Goal: Task Accomplishment & Management: Manage account settings

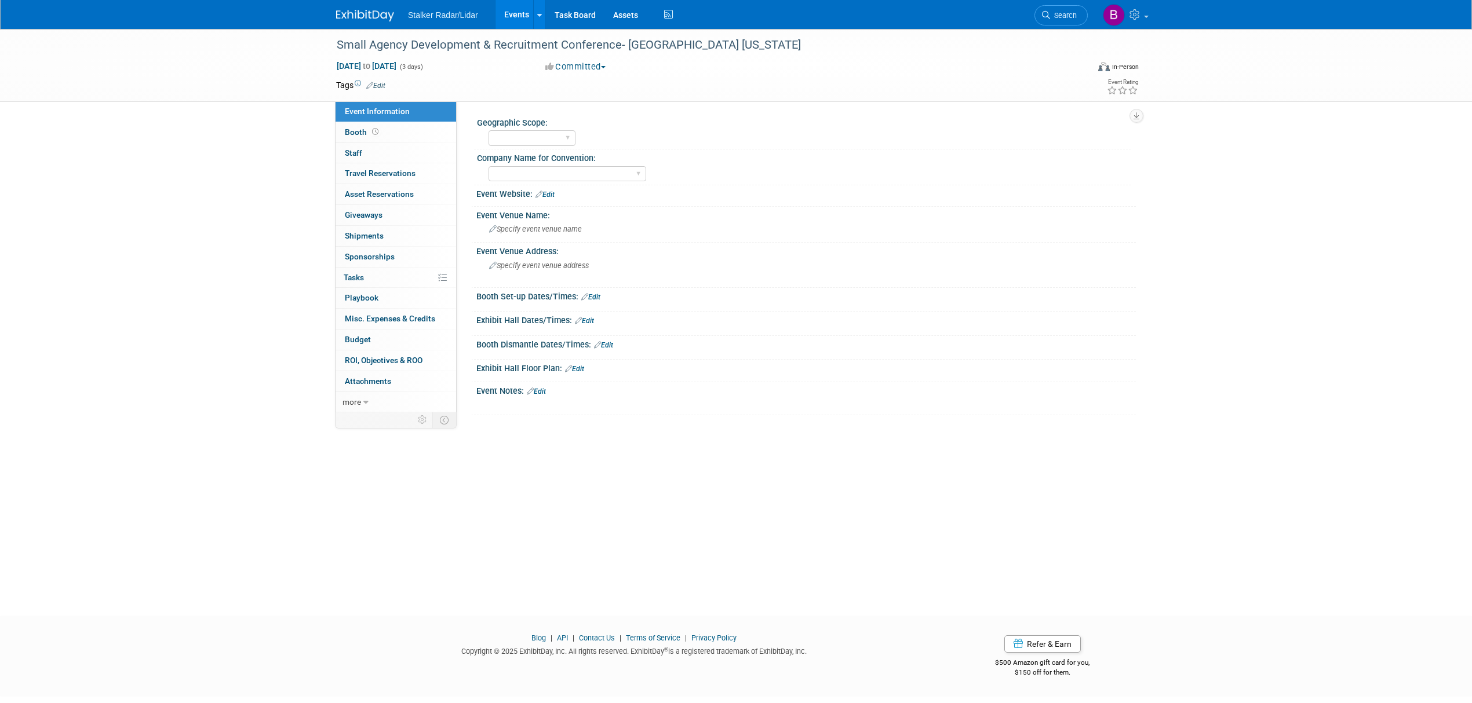
select select "Regional"
click at [1057, 15] on span "Search" at bounding box center [1063, 15] width 27 height 9
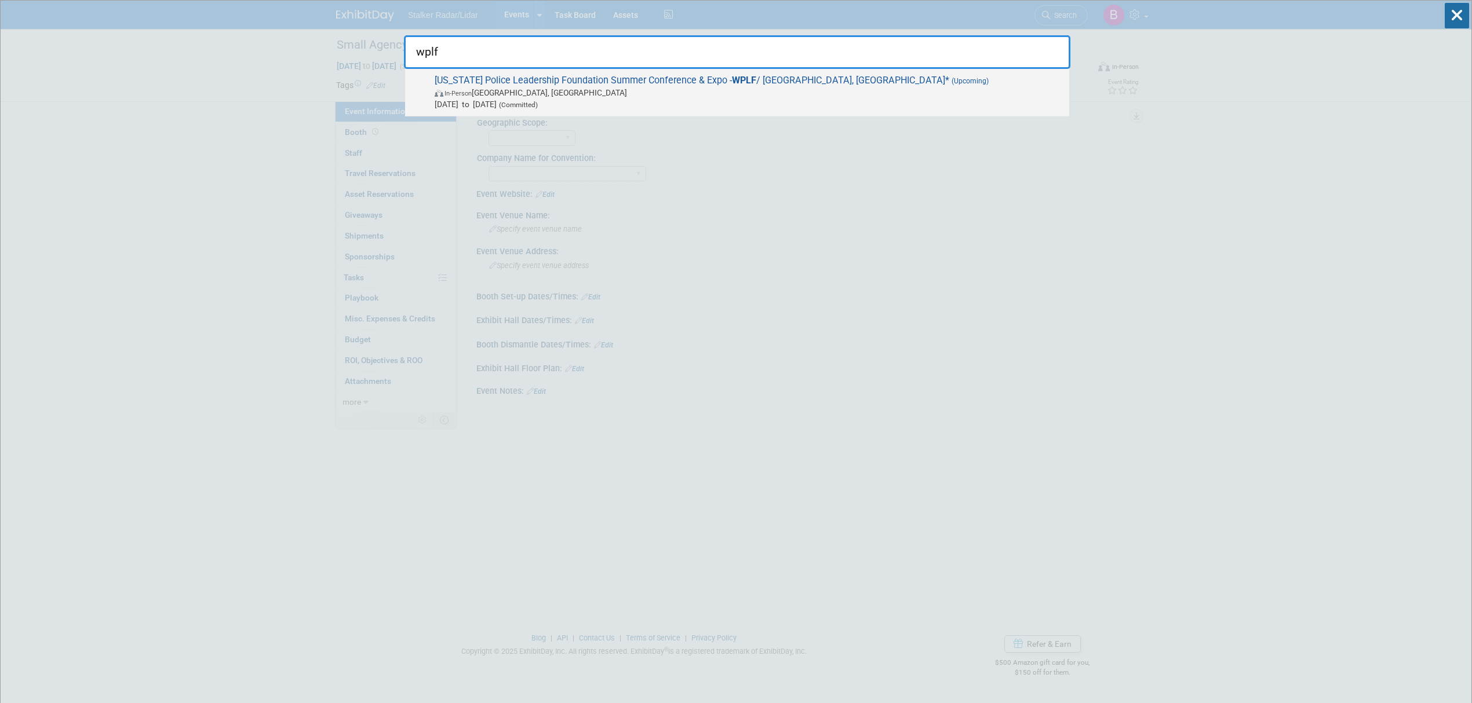
type input "wplf"
click at [636, 96] on span "Wisconsin Police Leadership Foundation Summer Conference & Expo - WPLF / Green …" at bounding box center [747, 92] width 632 height 35
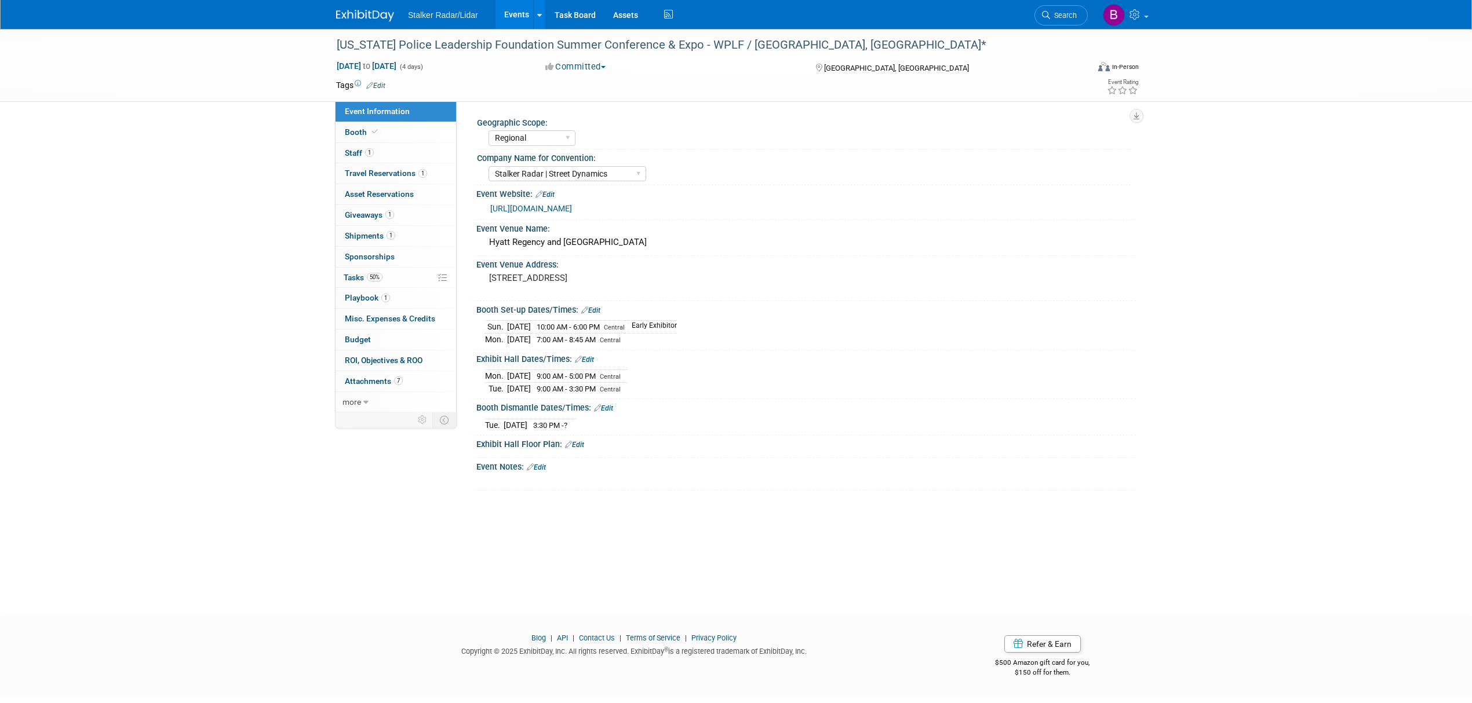
select select "Regional"
select select "Stalker Radar | Street Dynamics"
click at [380, 136] on link "Booth" at bounding box center [395, 132] width 121 height 20
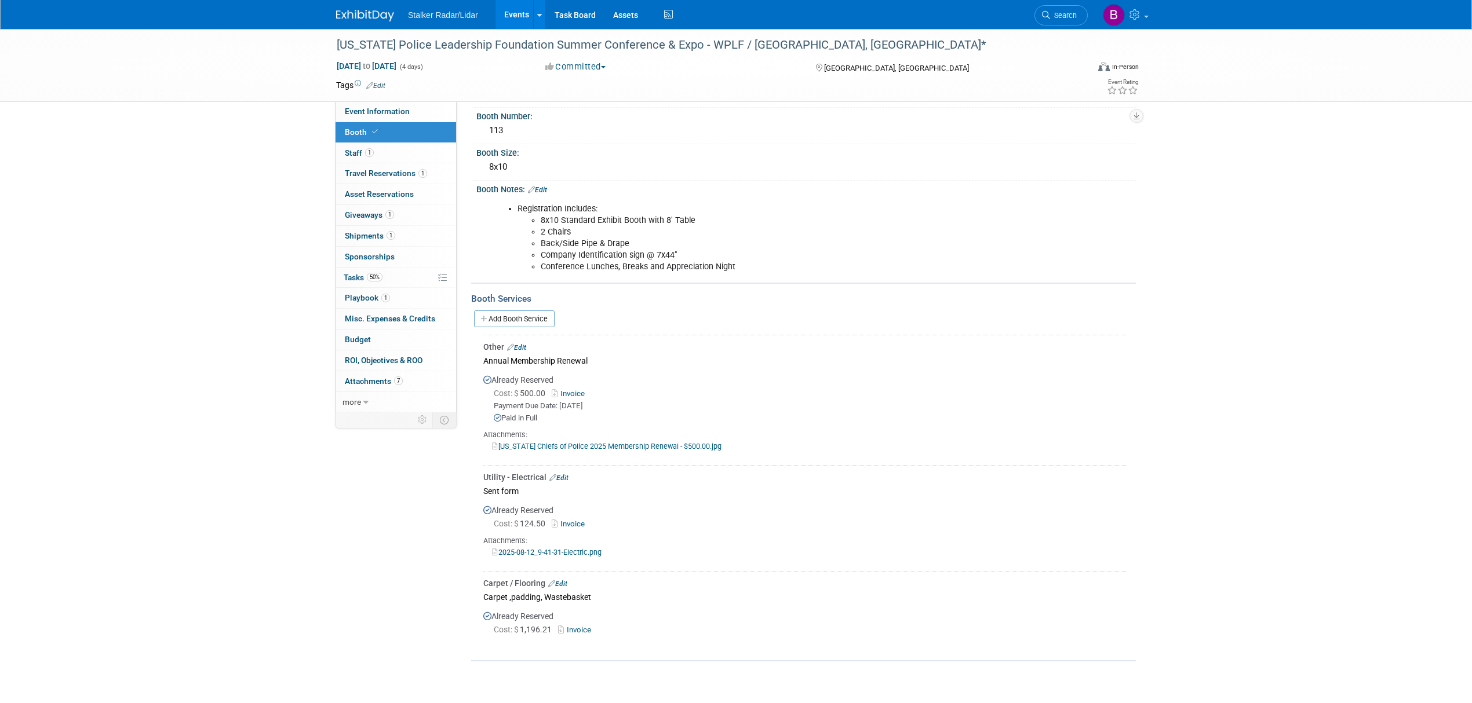
scroll to position [154, 0]
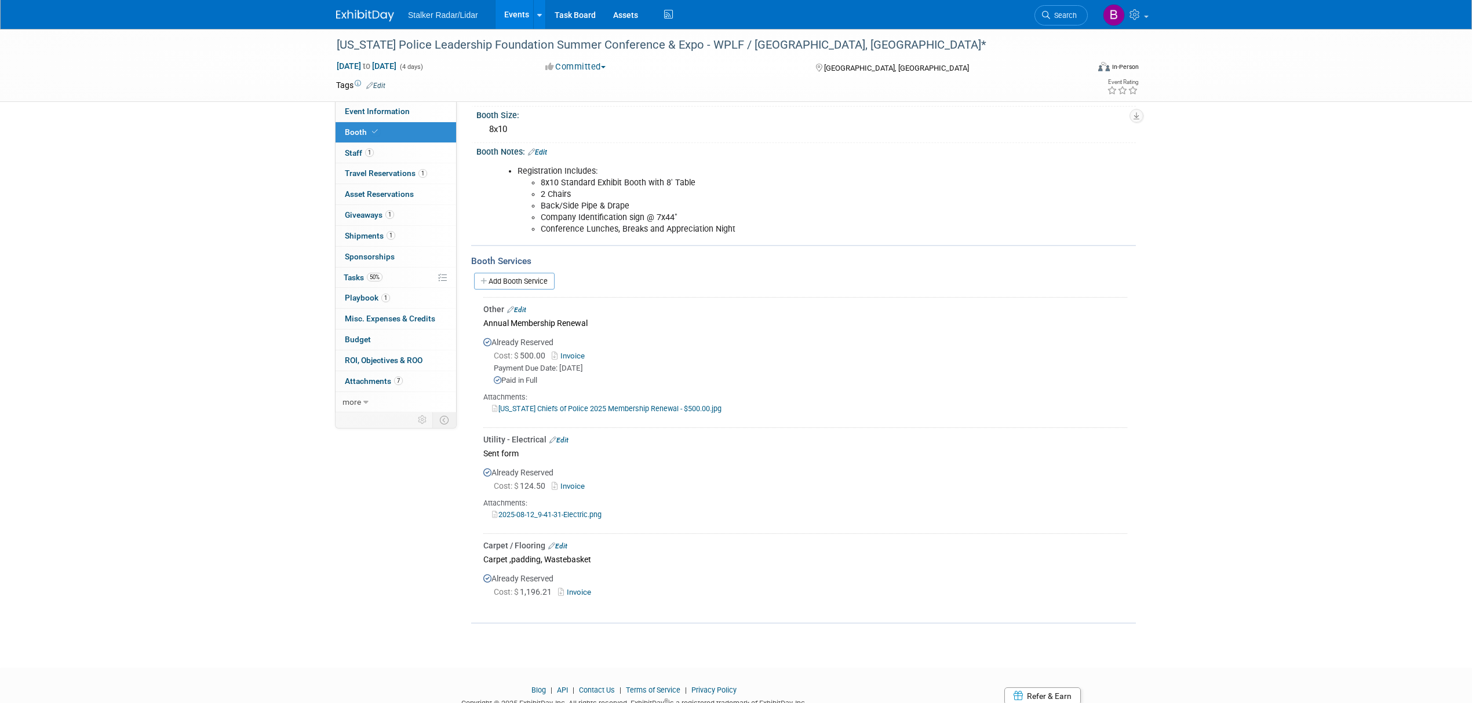
click at [506, 23] on link "Events" at bounding box center [516, 14] width 42 height 29
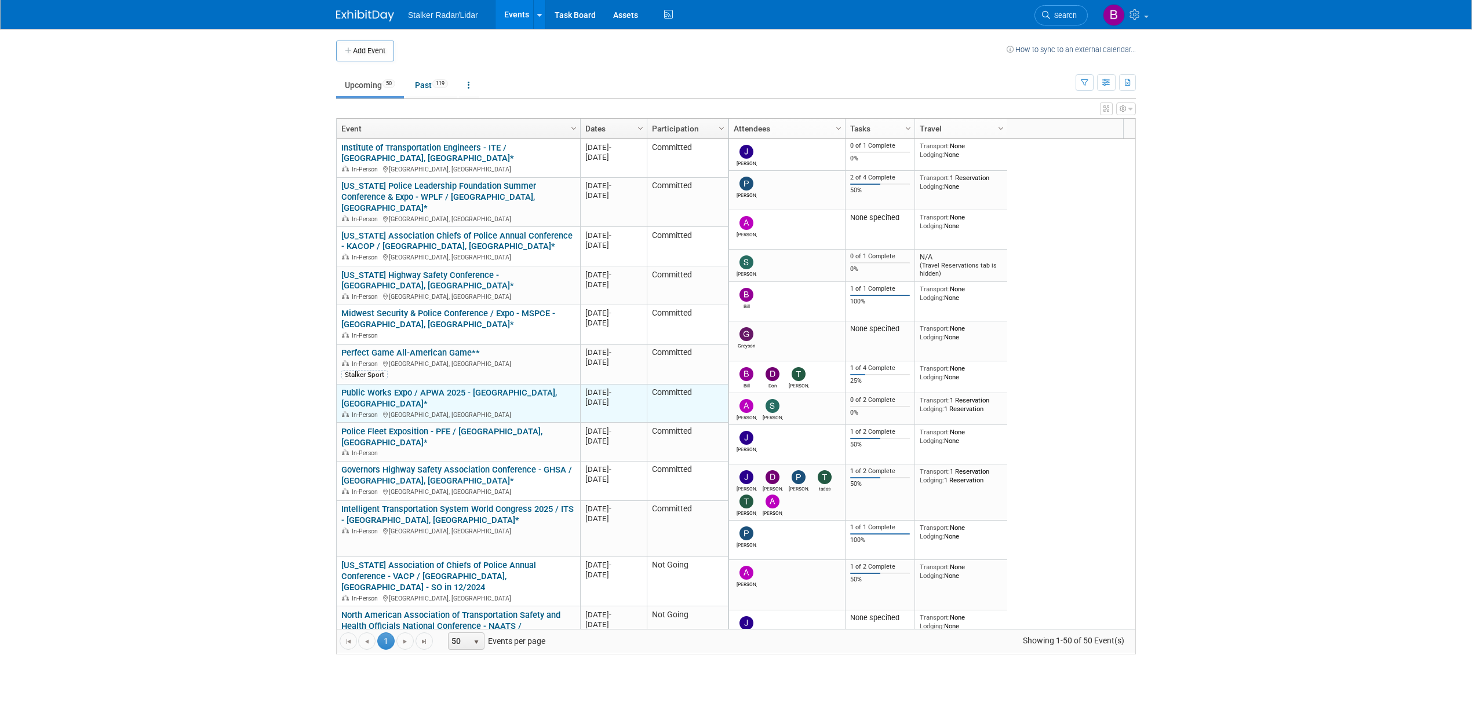
click at [418, 388] on link "Public Works Expo / APWA 2025 - [GEOGRAPHIC_DATA], [GEOGRAPHIC_DATA]*" at bounding box center [449, 398] width 216 height 21
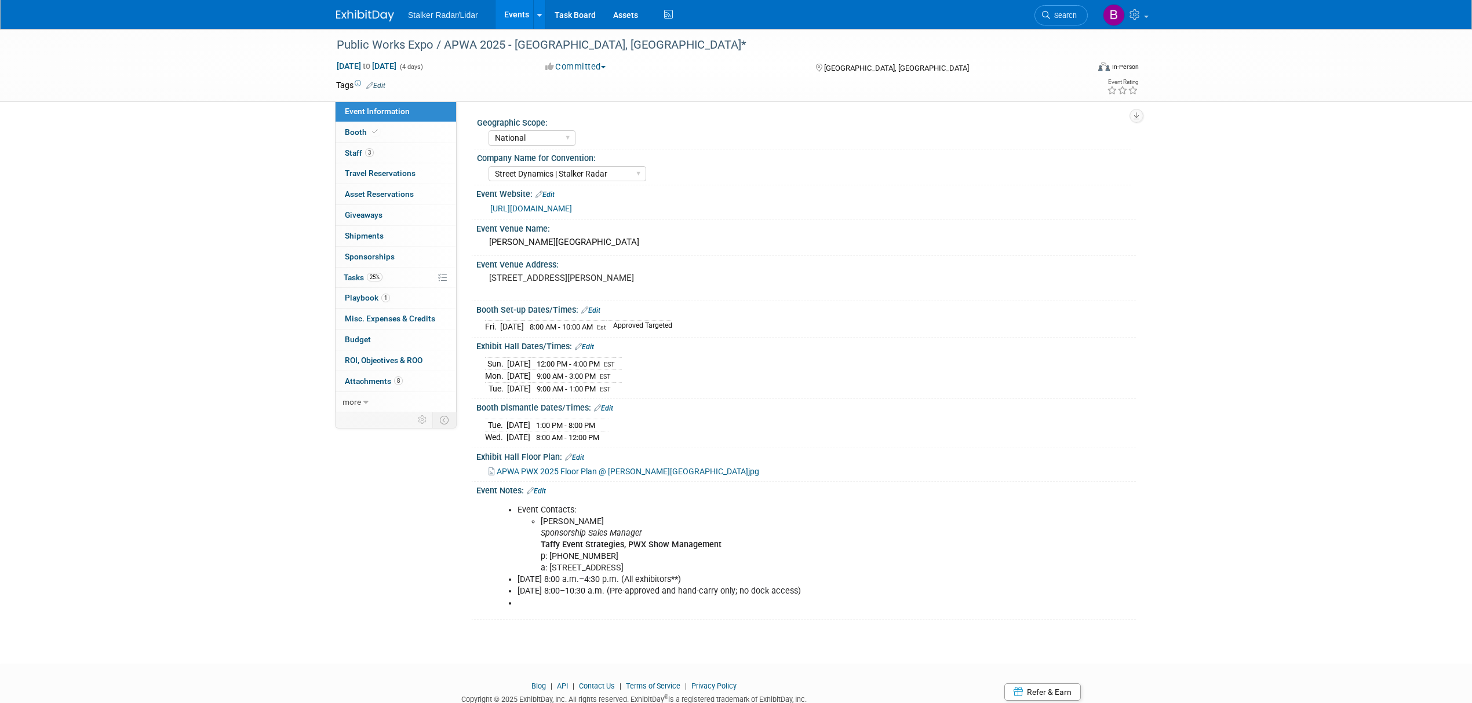
select select "National"
select select "Street Dynamics | Stalker Radar"
click at [539, 204] on link "[URL][DOMAIN_NAME]" at bounding box center [531, 208] width 82 height 9
click at [600, 307] on link "Edit" at bounding box center [590, 311] width 19 height 8
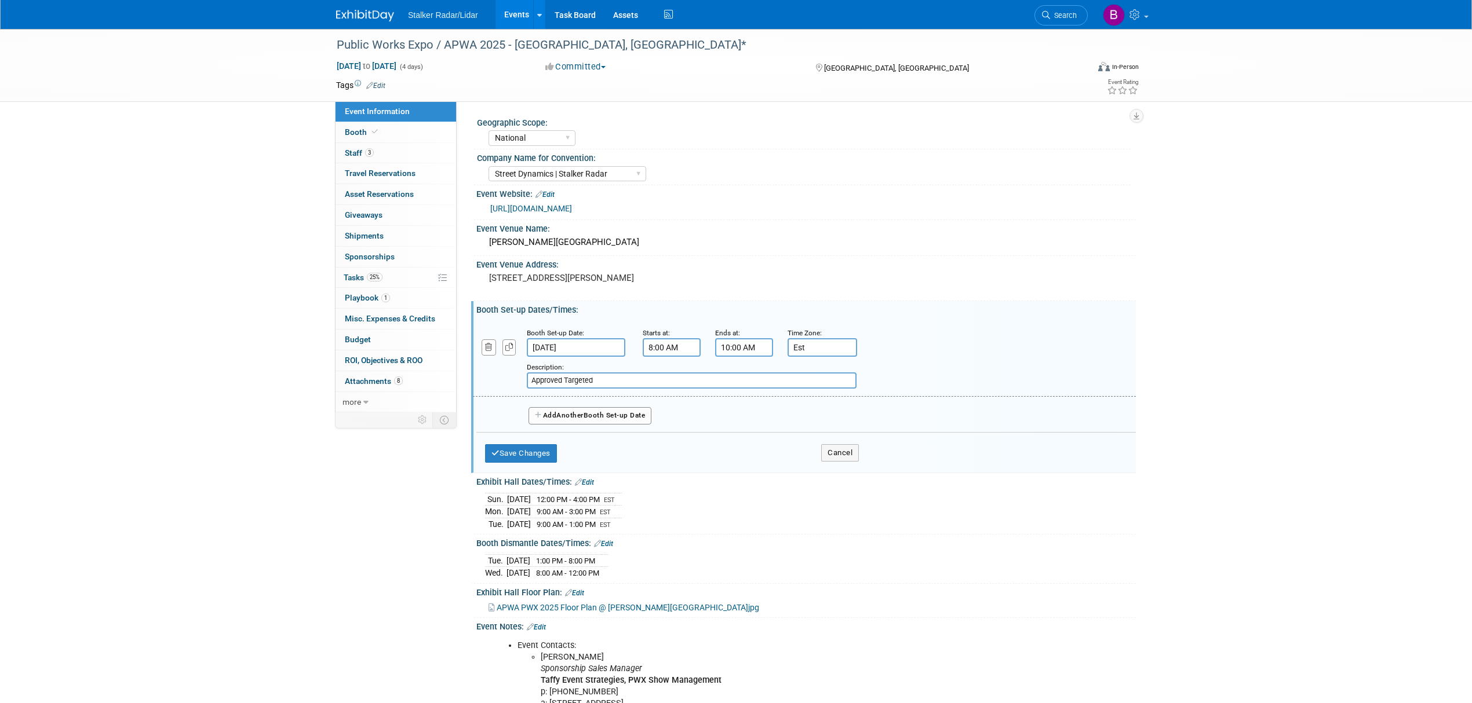
click at [556, 408] on button "Add Another Booth Set-up Date" at bounding box center [589, 415] width 123 height 17
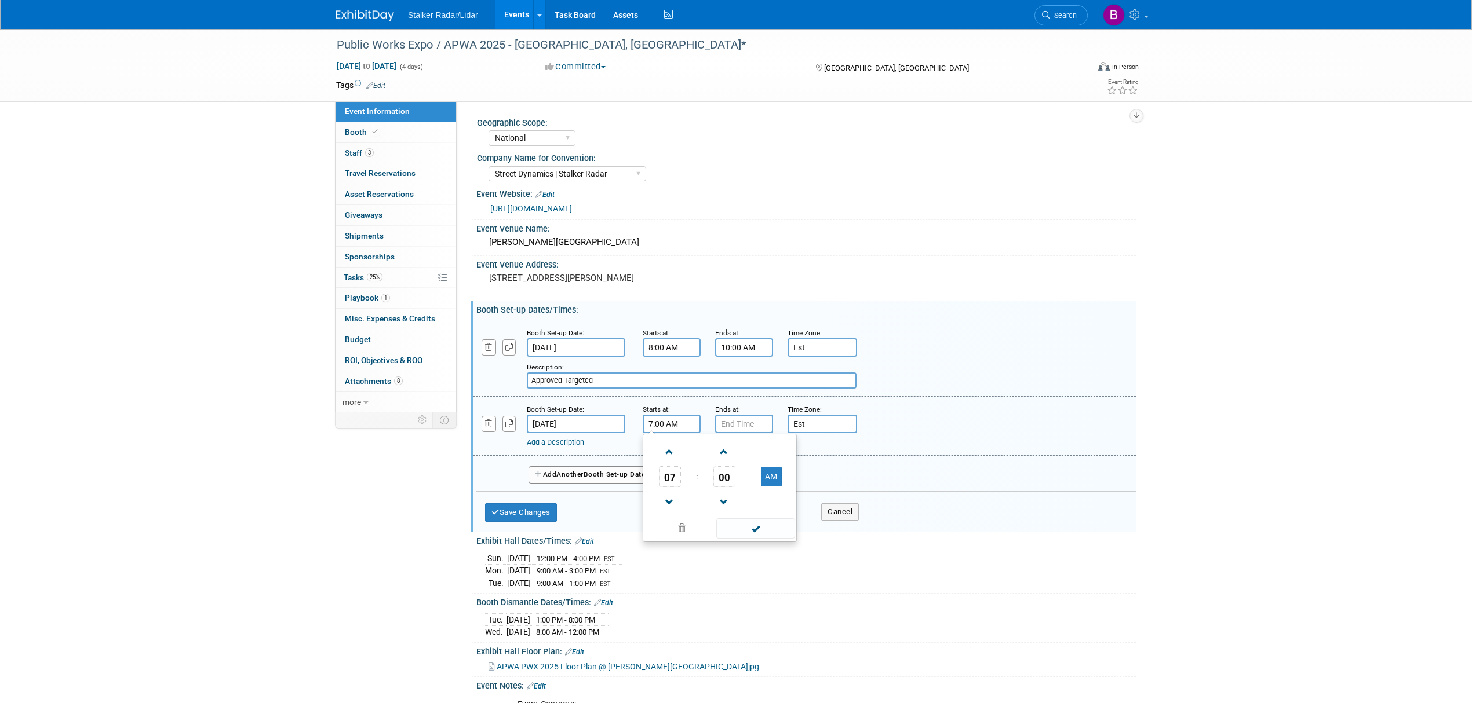
click at [673, 421] on input "7:00 AM" at bounding box center [672, 424] width 58 height 19
click at [668, 446] on span at bounding box center [669, 452] width 20 height 20
type input "8:00 AM"
click at [744, 524] on span at bounding box center [755, 529] width 78 height 20
click at [735, 415] on input "7:00 PM" at bounding box center [744, 424] width 58 height 19
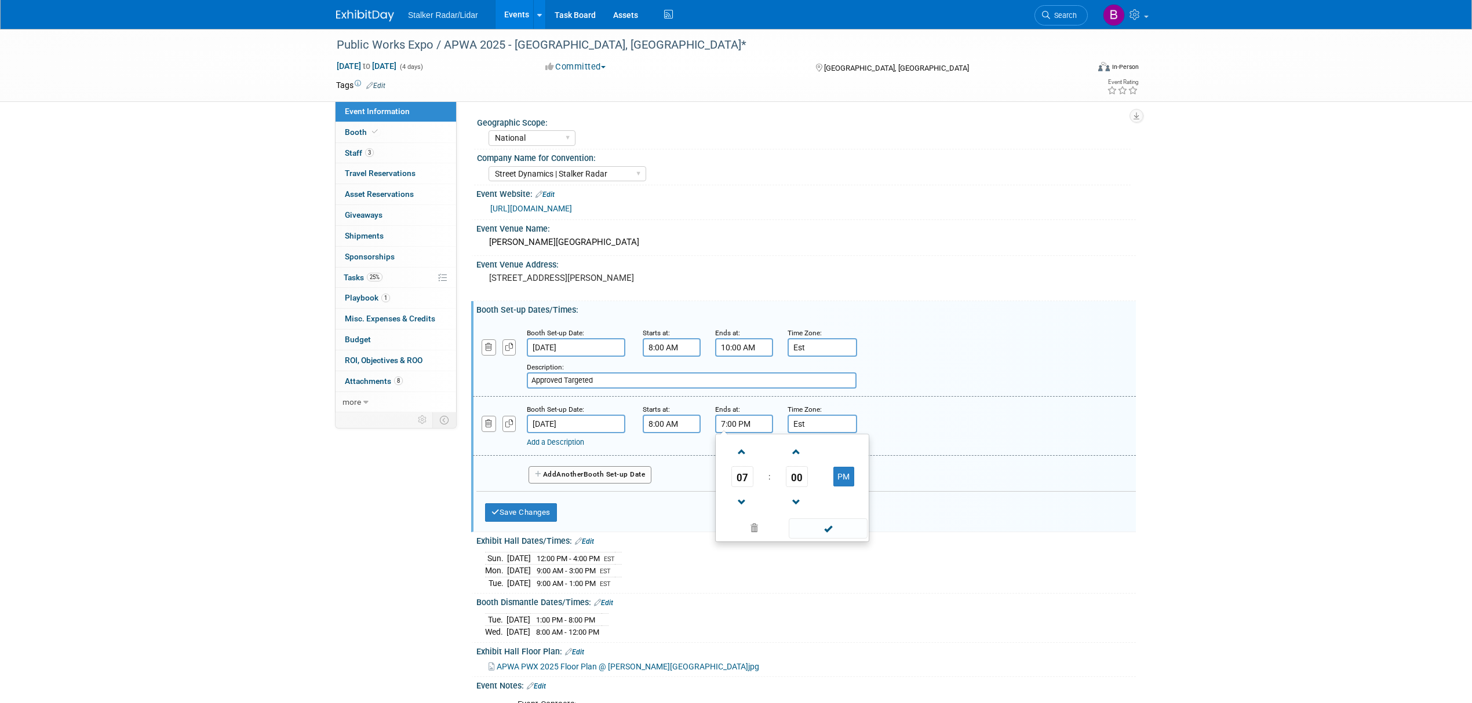
click at [735, 418] on input "7:00 PM" at bounding box center [744, 424] width 58 height 19
click at [741, 469] on span "07" at bounding box center [742, 476] width 22 height 21
click at [742, 483] on td "04" at bounding box center [736, 483] width 37 height 31
click at [794, 473] on span "00" at bounding box center [797, 476] width 22 height 21
click at [807, 483] on td "30" at bounding box center [810, 483] width 37 height 31
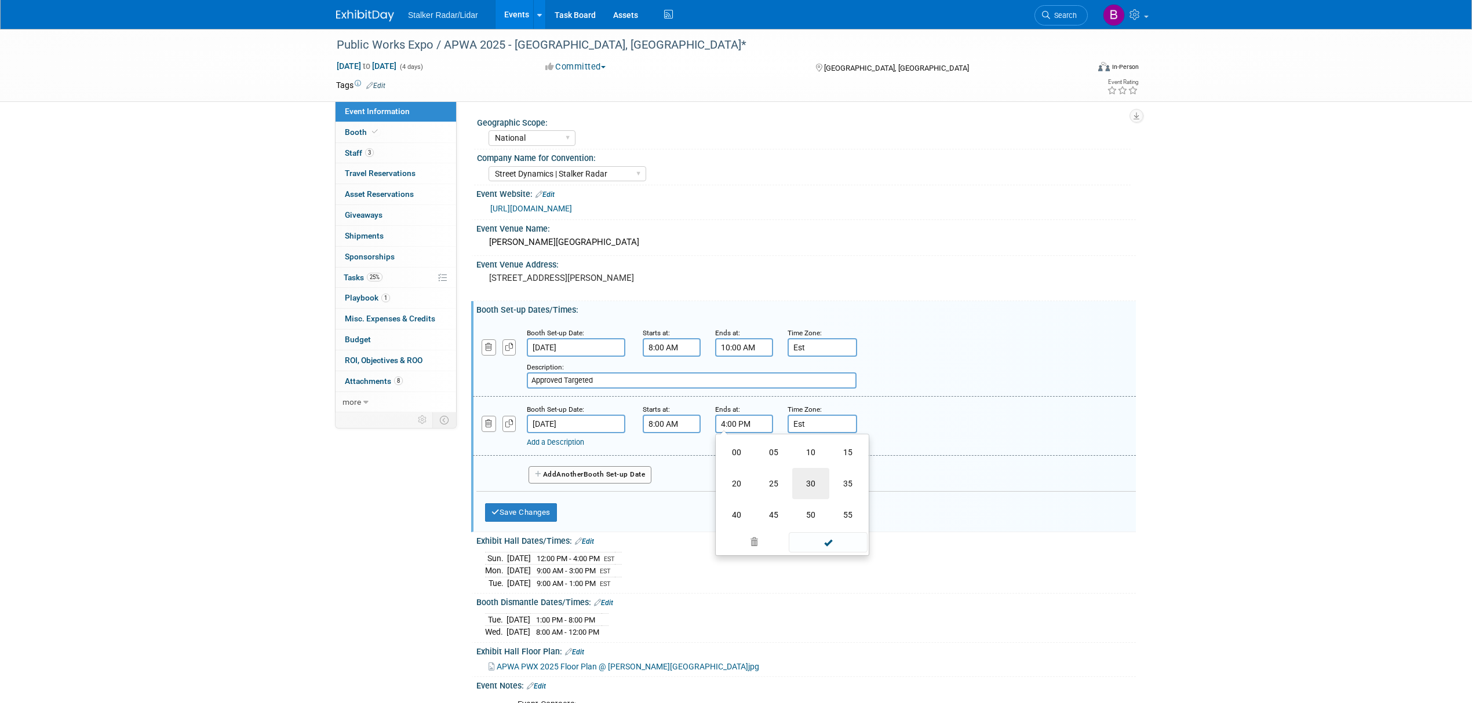
type input "4:30 PM"
click at [811, 527] on span at bounding box center [828, 529] width 78 height 20
click at [603, 473] on button "Add Another Booth Set-up Date" at bounding box center [589, 474] width 123 height 17
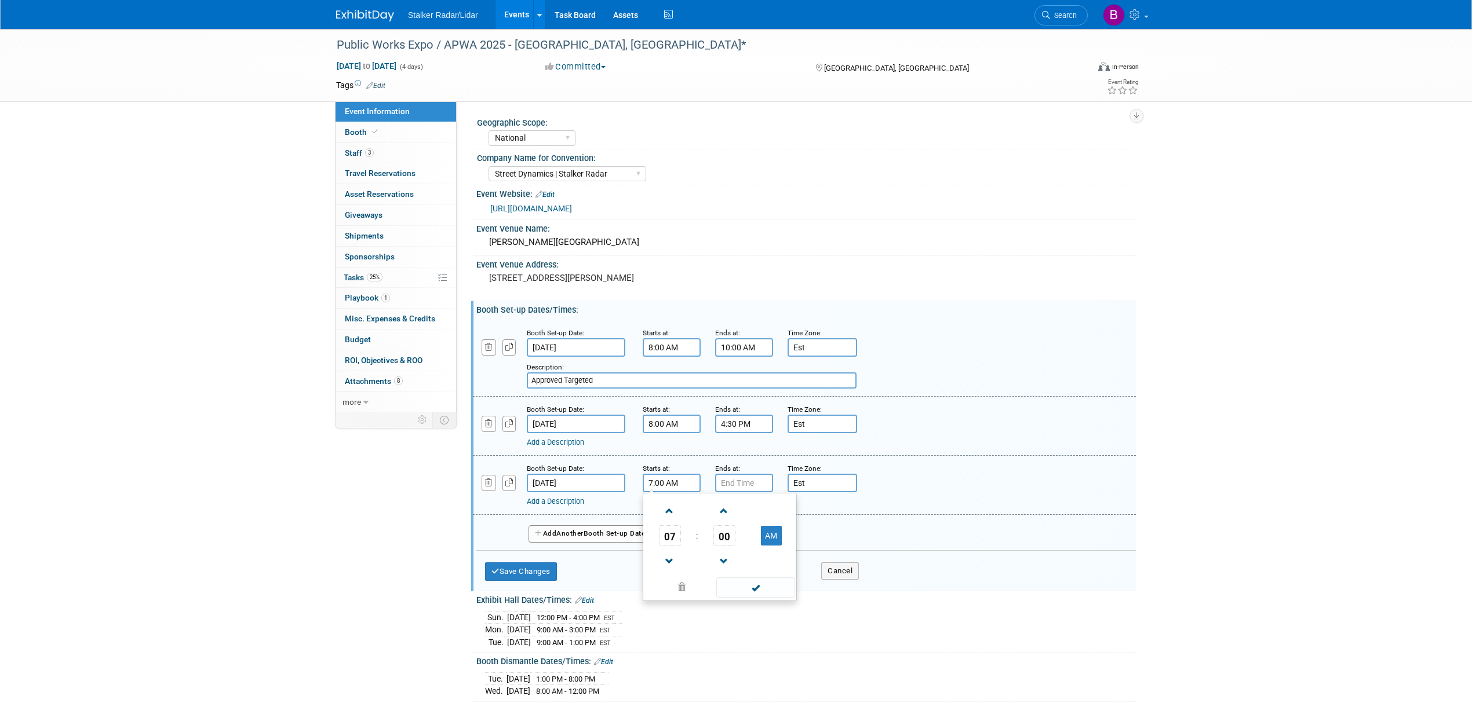
click at [663, 478] on input "7:00 AM" at bounding box center [672, 483] width 58 height 19
click at [668, 506] on span at bounding box center [669, 511] width 20 height 20
type input "8:00 AM"
click at [743, 477] on input "7:00 PM" at bounding box center [744, 483] width 58 height 19
click at [745, 526] on span "07" at bounding box center [742, 536] width 22 height 21
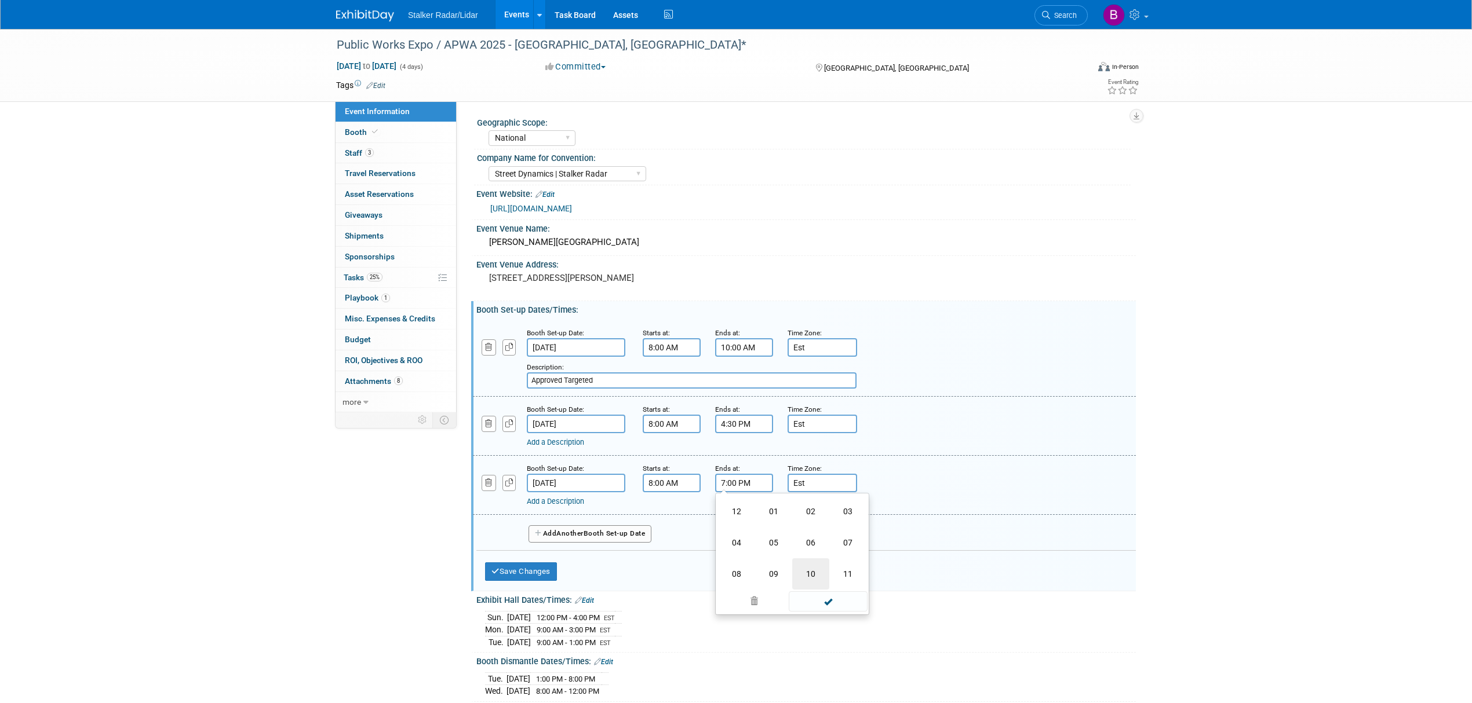
click at [816, 575] on td "10" at bounding box center [810, 574] width 37 height 31
click at [795, 539] on span "00" at bounding box center [797, 536] width 22 height 21
click at [807, 541] on td "30" at bounding box center [810, 542] width 37 height 31
click at [838, 540] on button "PM" at bounding box center [843, 536] width 21 height 20
type input "10:30 AM"
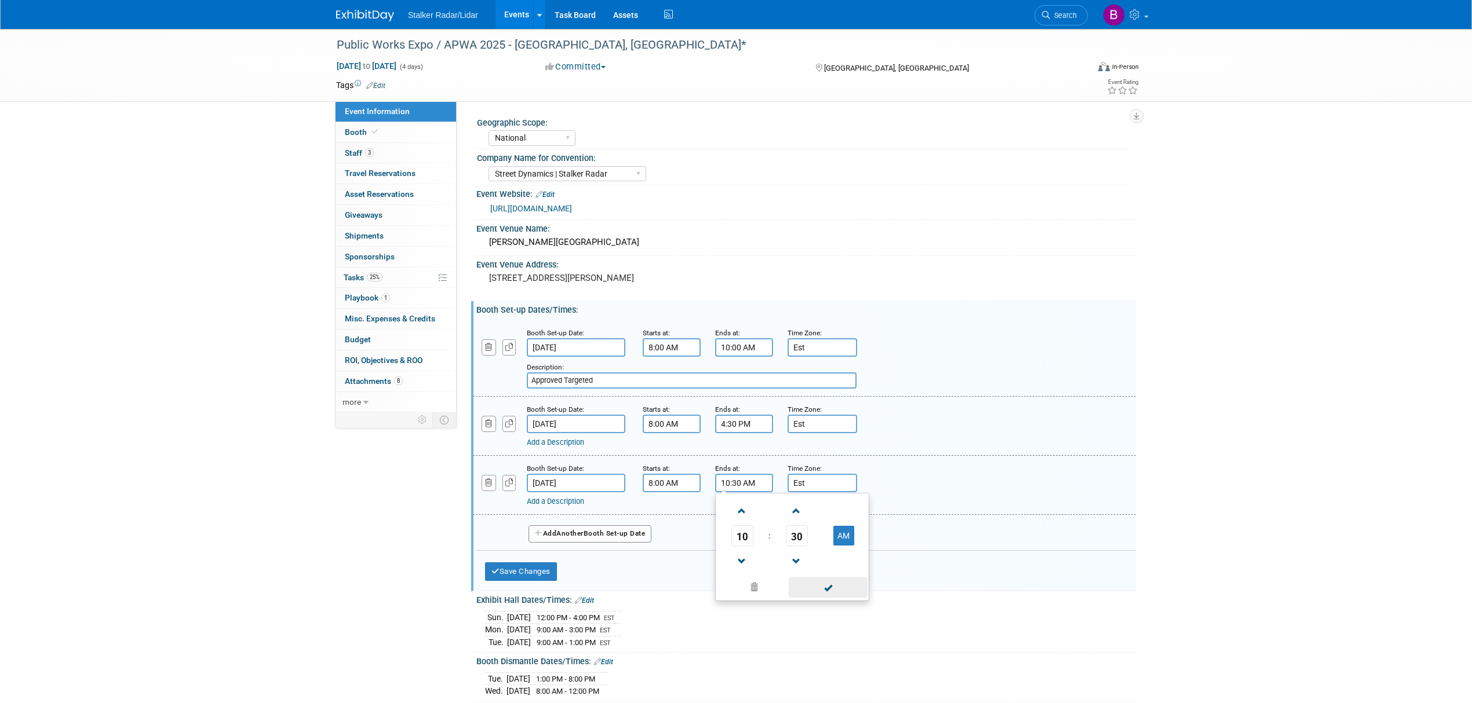
click at [830, 585] on span at bounding box center [828, 588] width 78 height 20
click at [552, 567] on button "Save Changes" at bounding box center [521, 572] width 72 height 19
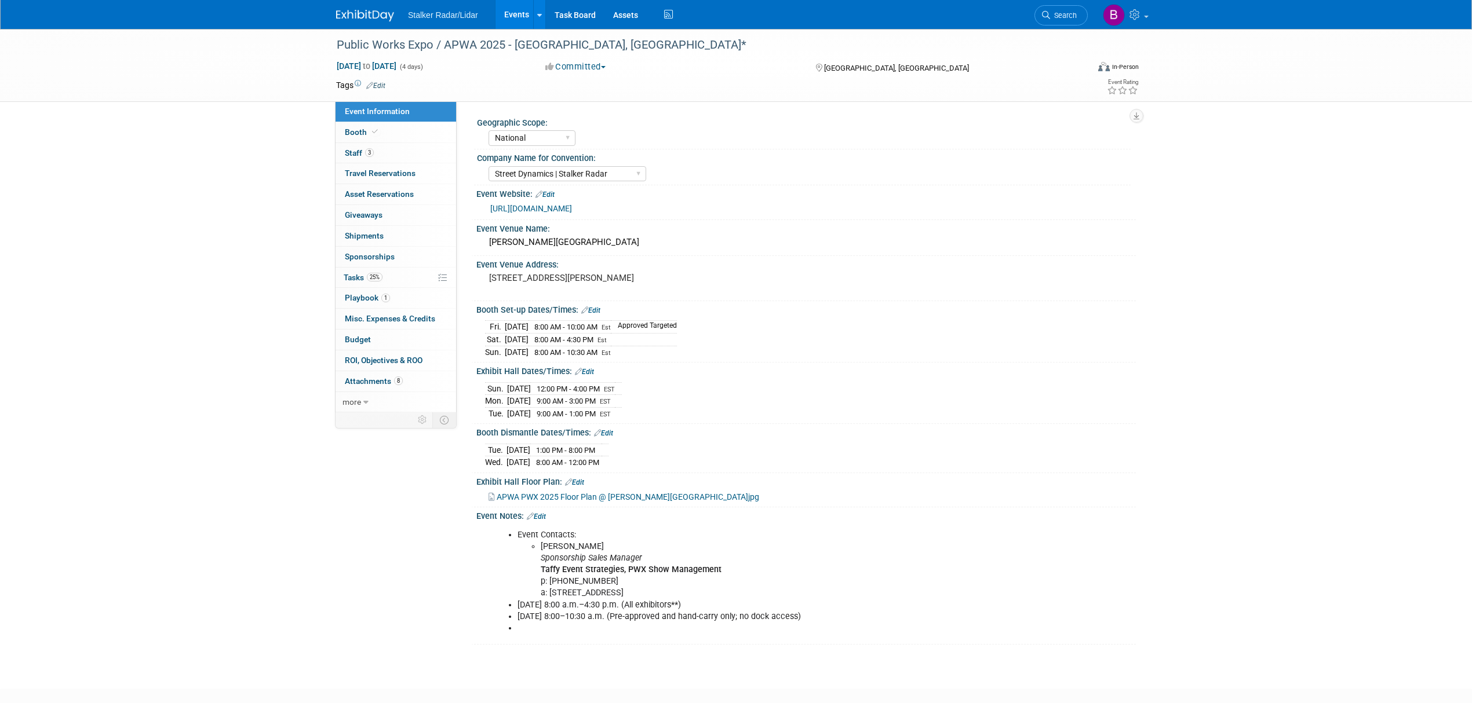
click at [596, 304] on div "Booth Set-up Dates/Times: Edit" at bounding box center [805, 308] width 659 height 15
click at [594, 312] on link "Edit" at bounding box center [590, 311] width 19 height 8
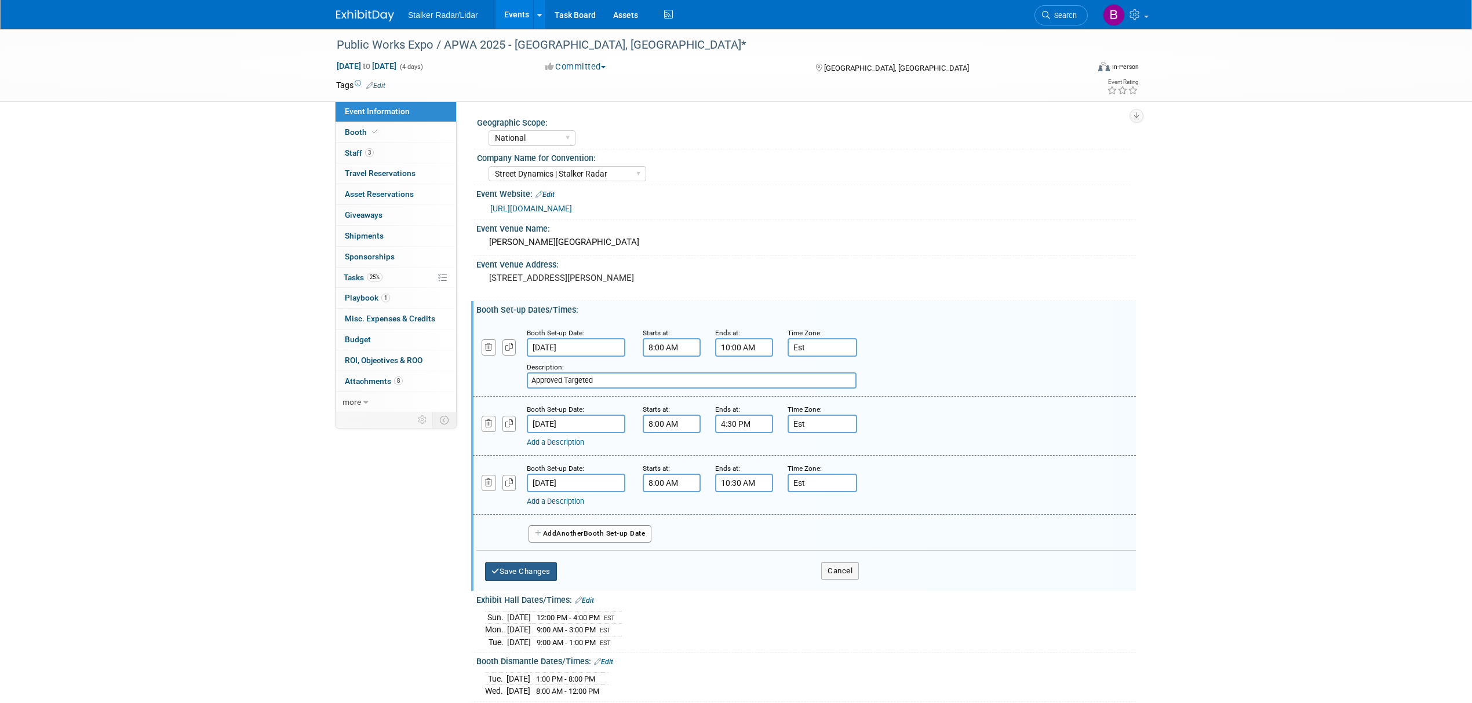
click at [548, 568] on button "Save Changes" at bounding box center [521, 572] width 72 height 19
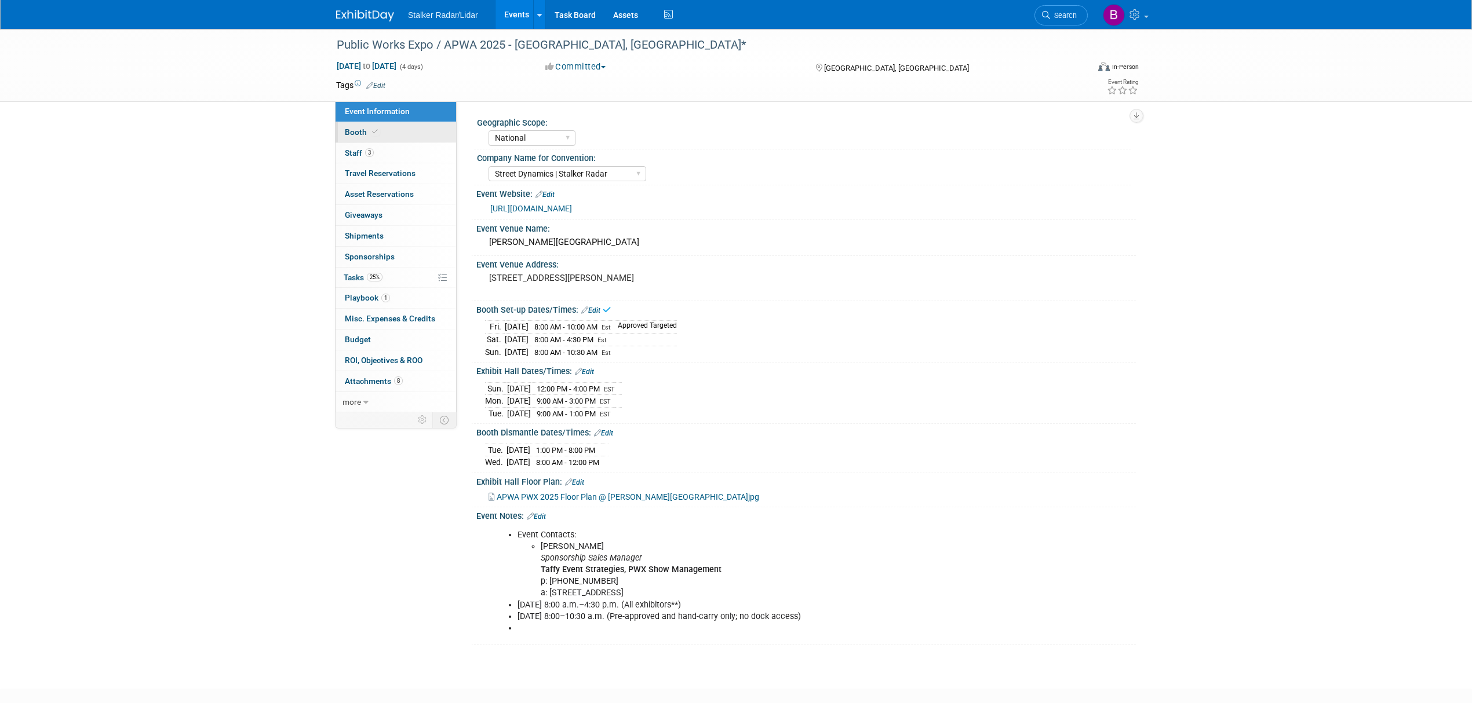
click at [378, 128] on span "Booth" at bounding box center [362, 131] width 35 height 9
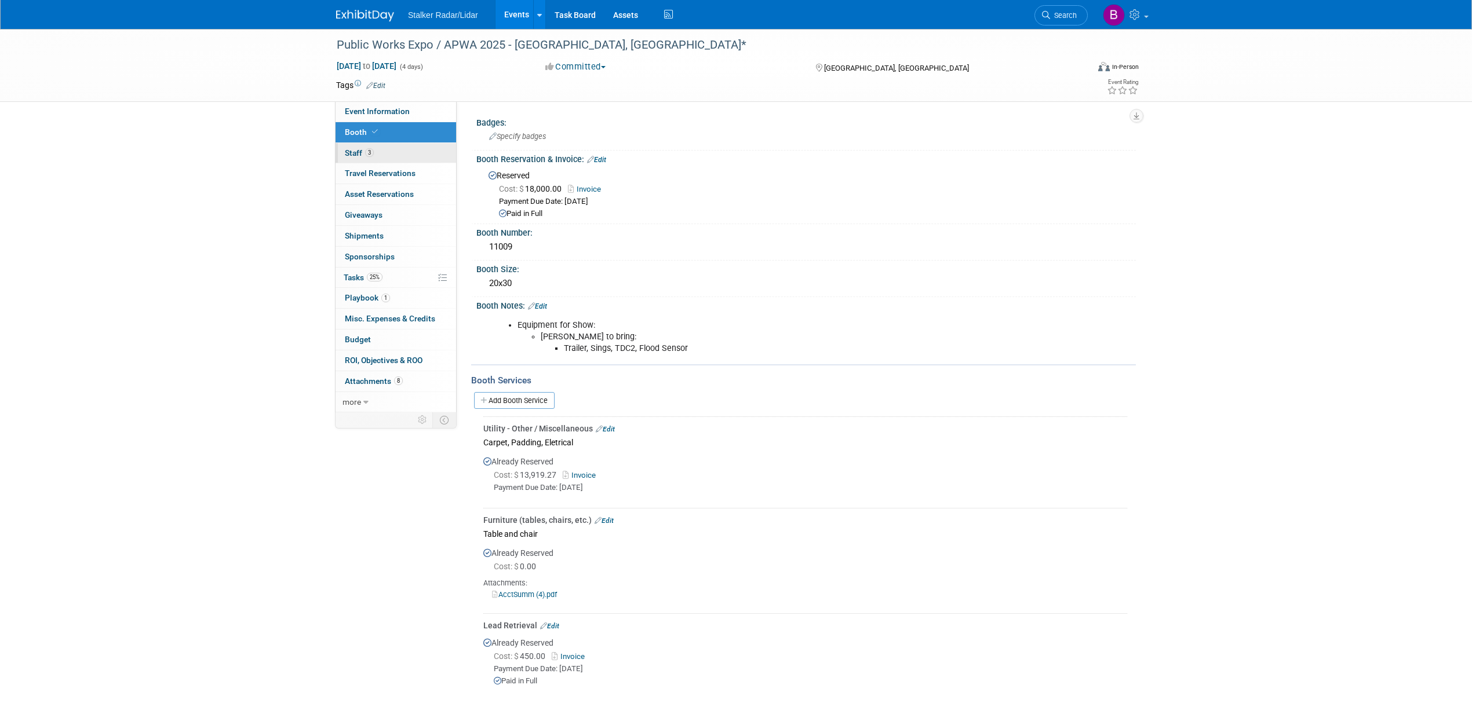
click at [364, 149] on span "Staff 3" at bounding box center [359, 152] width 29 height 9
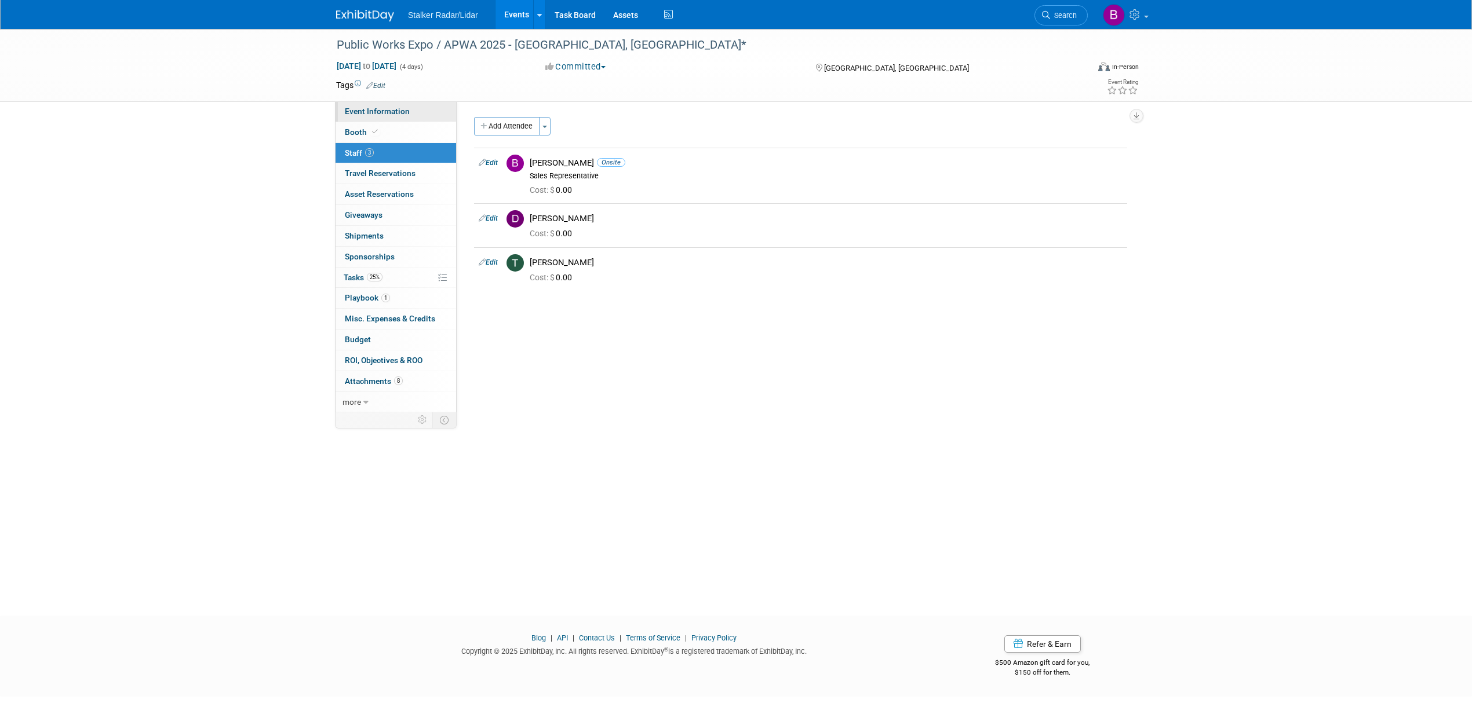
click at [381, 110] on span "Event Information" at bounding box center [377, 111] width 65 height 9
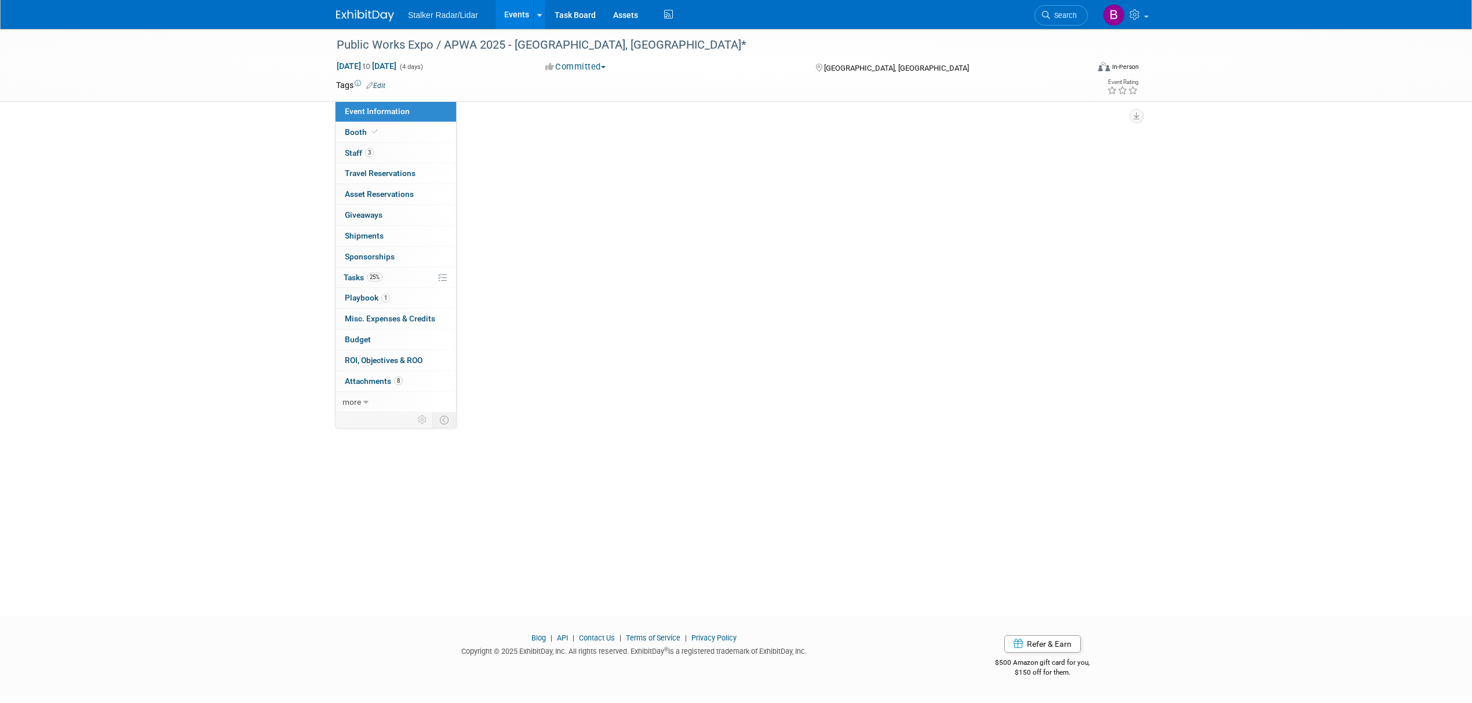
select select "National"
select select "Street Dynamics | Stalker Radar"
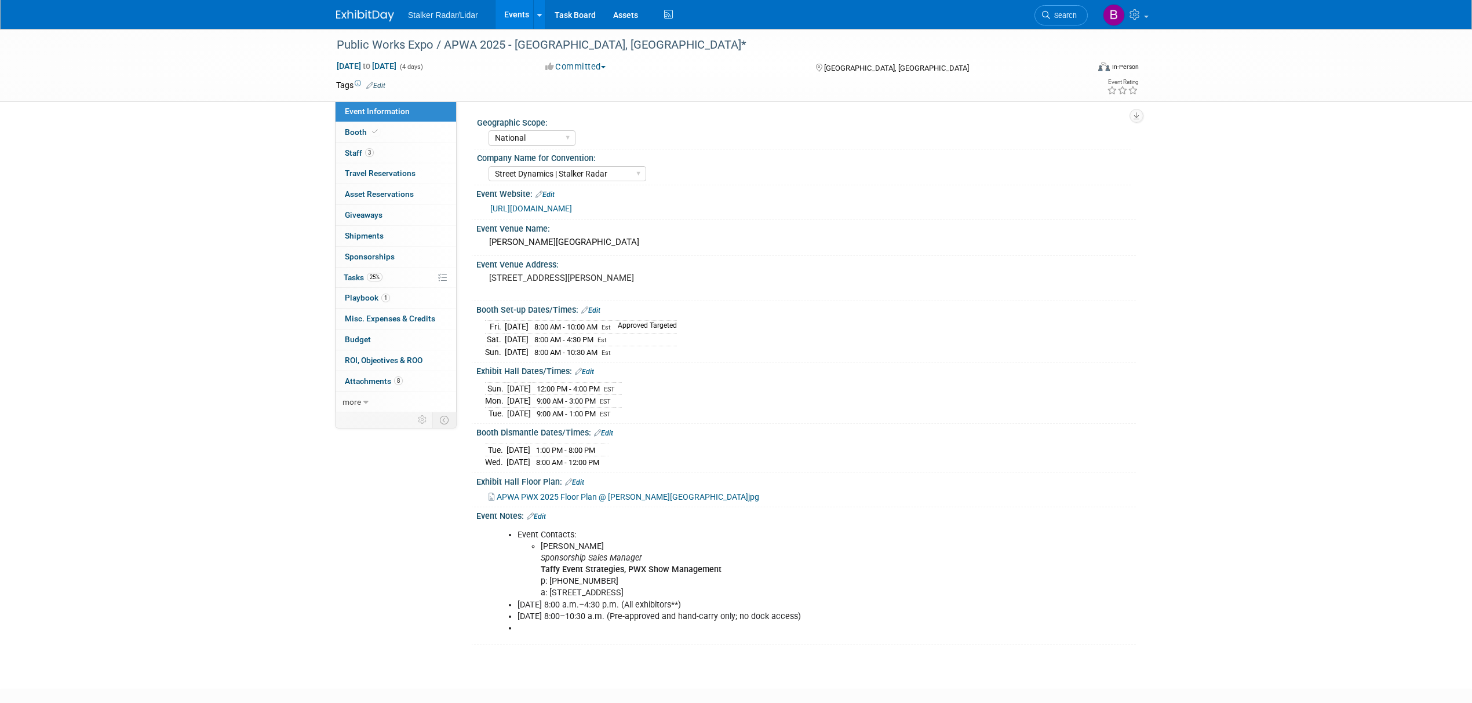
click at [631, 202] on div "[URL][DOMAIN_NAME]" at bounding box center [808, 208] width 637 height 13
click at [572, 205] on link "[URL][DOMAIN_NAME]" at bounding box center [531, 208] width 82 height 9
click at [599, 309] on link "Edit" at bounding box center [590, 311] width 19 height 8
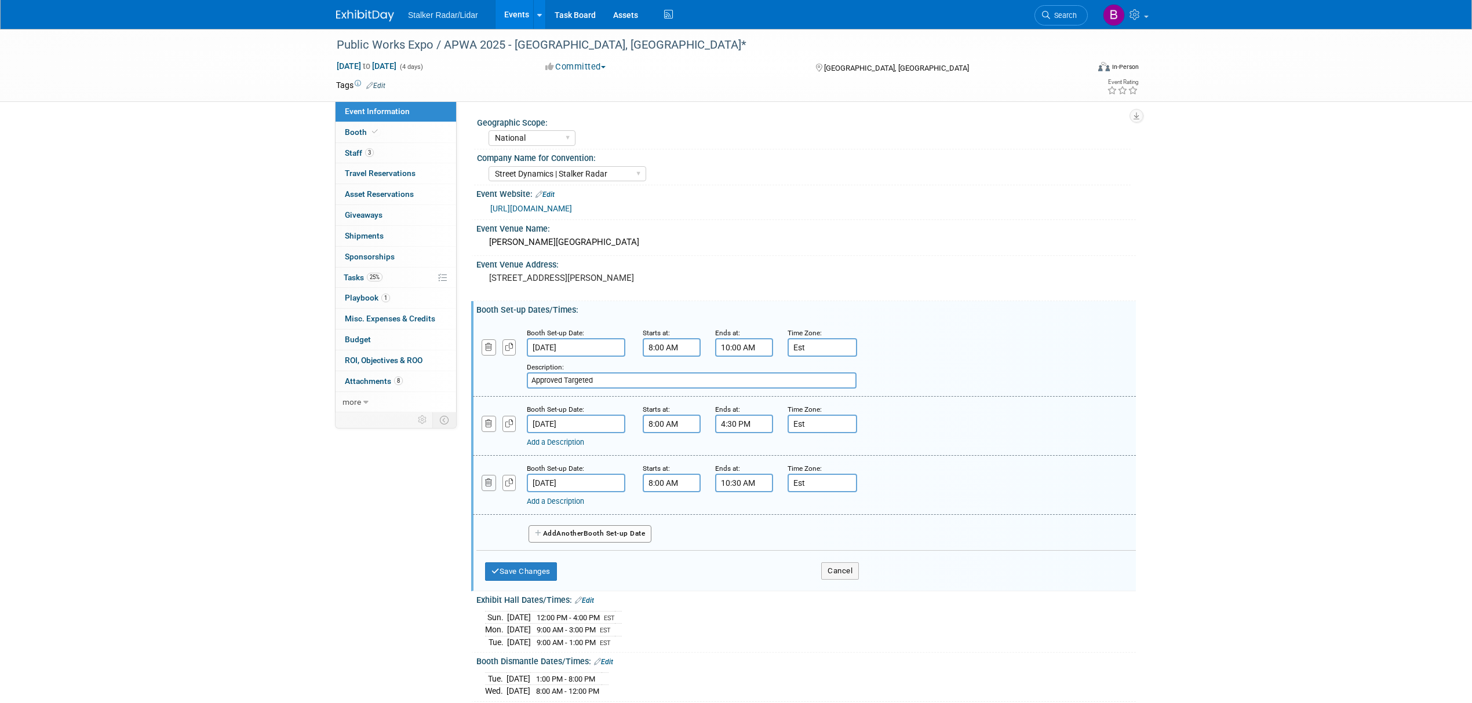
click at [490, 483] on icon "button" at bounding box center [489, 483] width 8 height 8
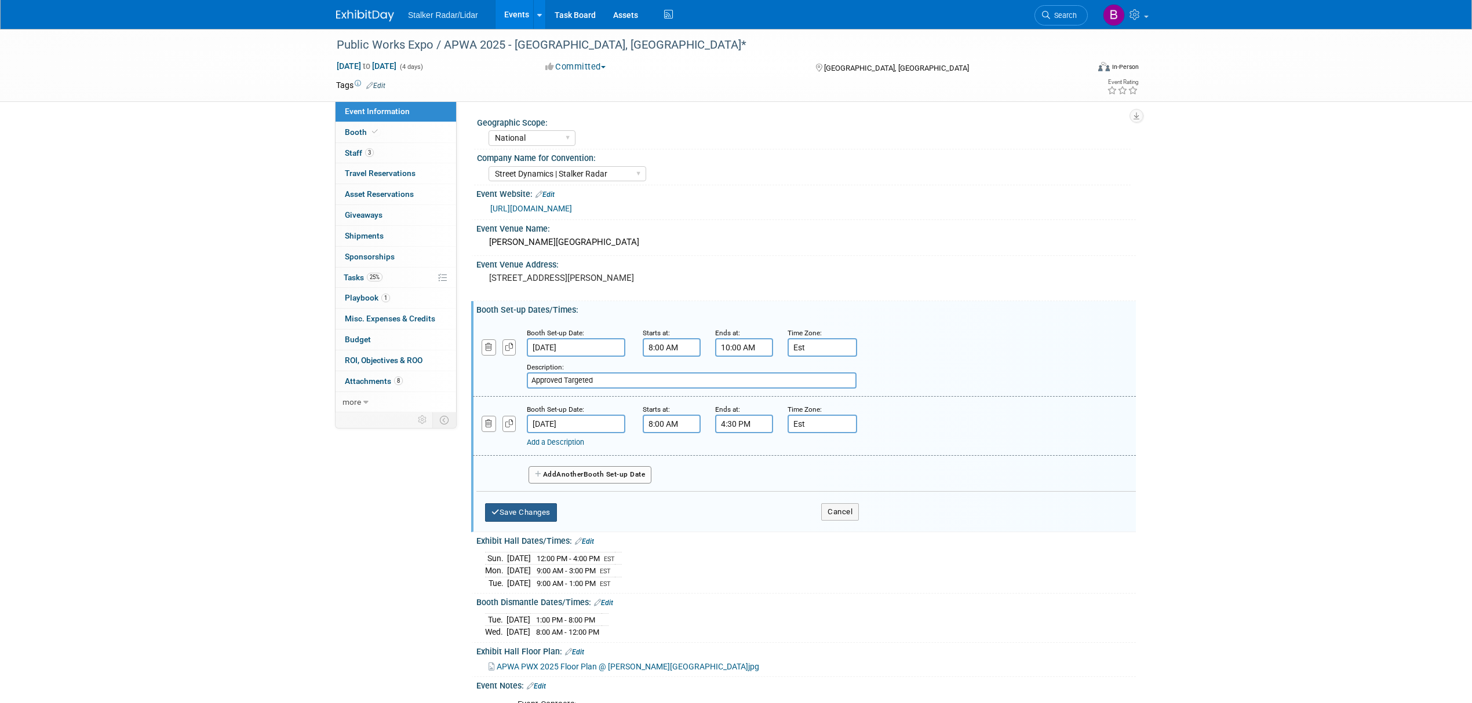
click at [557, 506] on button "Save Changes" at bounding box center [521, 513] width 72 height 19
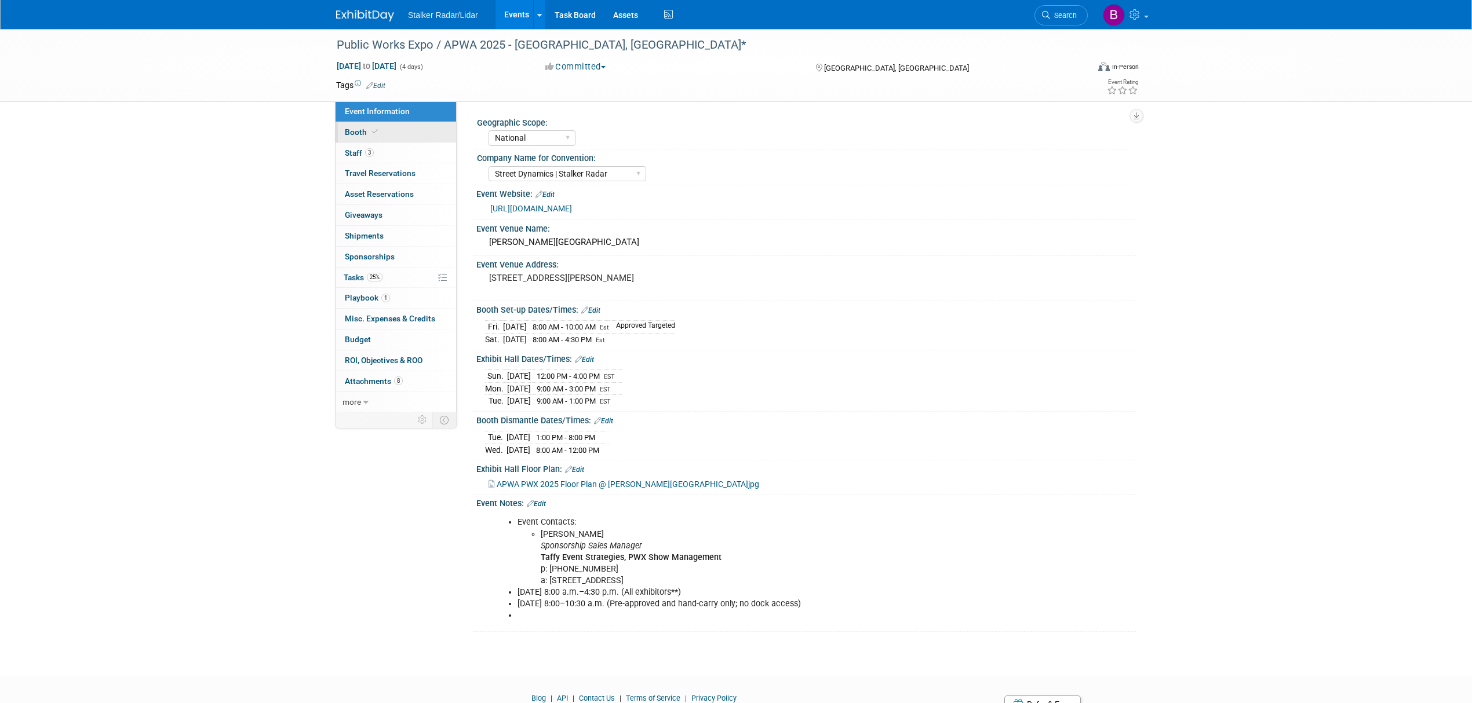
click at [366, 129] on span "Booth" at bounding box center [362, 131] width 35 height 9
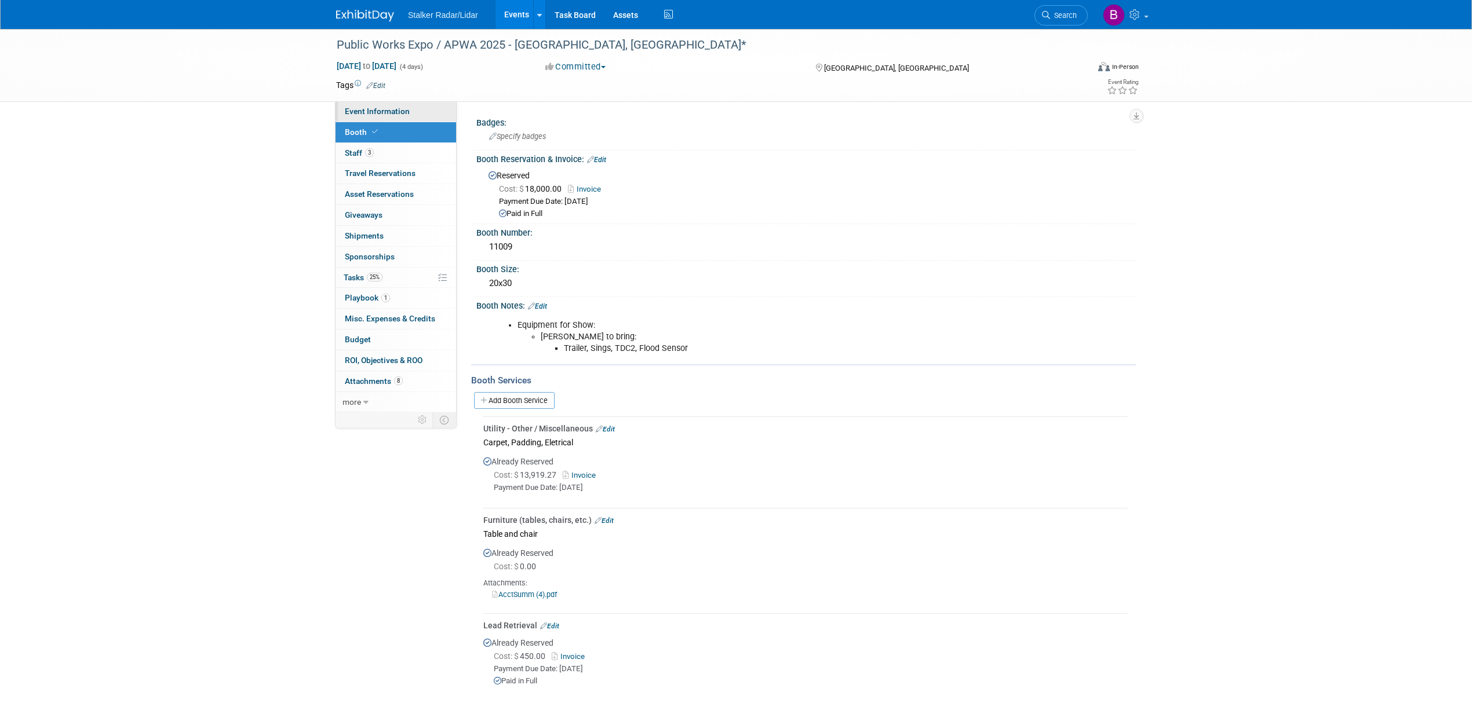
click at [362, 110] on span "Event Information" at bounding box center [377, 111] width 65 height 9
select select "National"
select select "Street Dynamics | Stalker Radar"
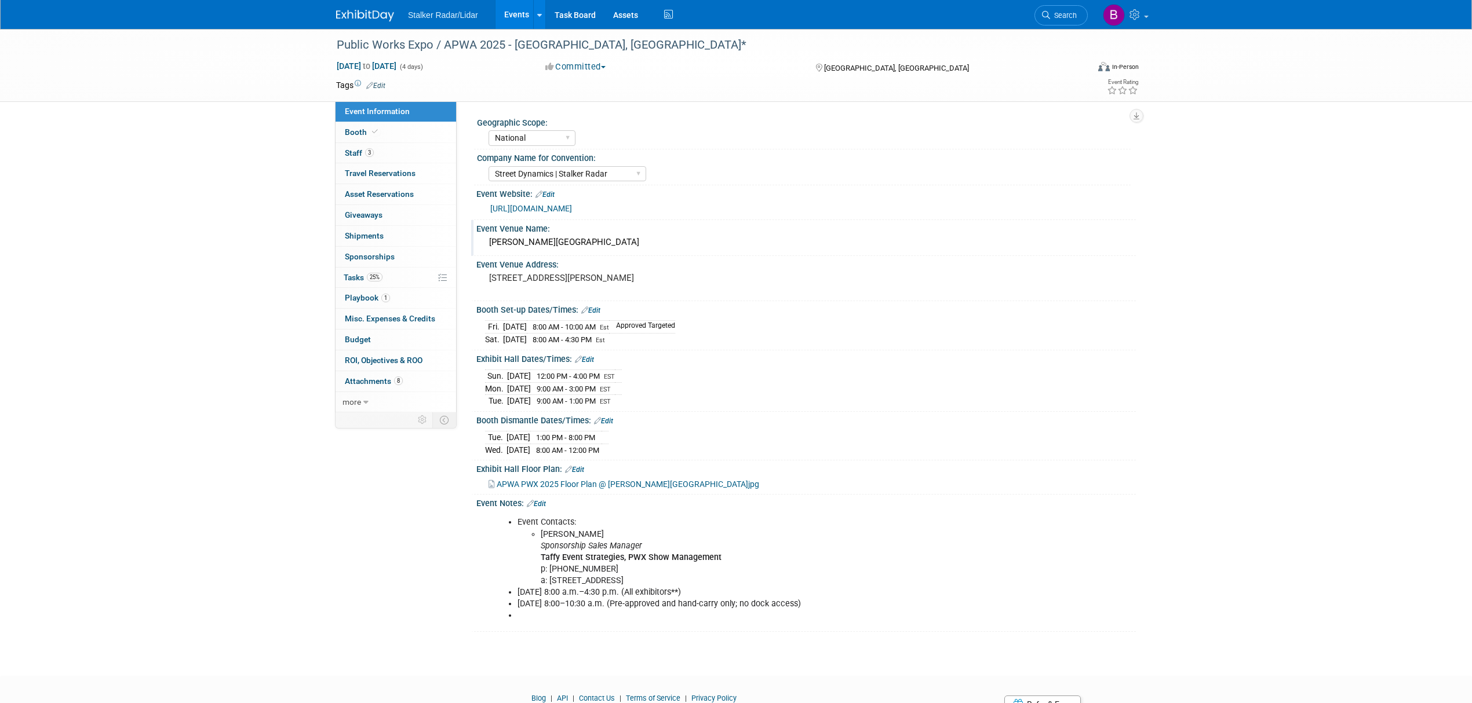
drag, startPoint x: 688, startPoint y: 249, endPoint x: 471, endPoint y: 250, distance: 217.3
click at [471, 250] on div "Event Venue Name: McCormick Place Lakeside Convention Center" at bounding box center [803, 238] width 665 height 37
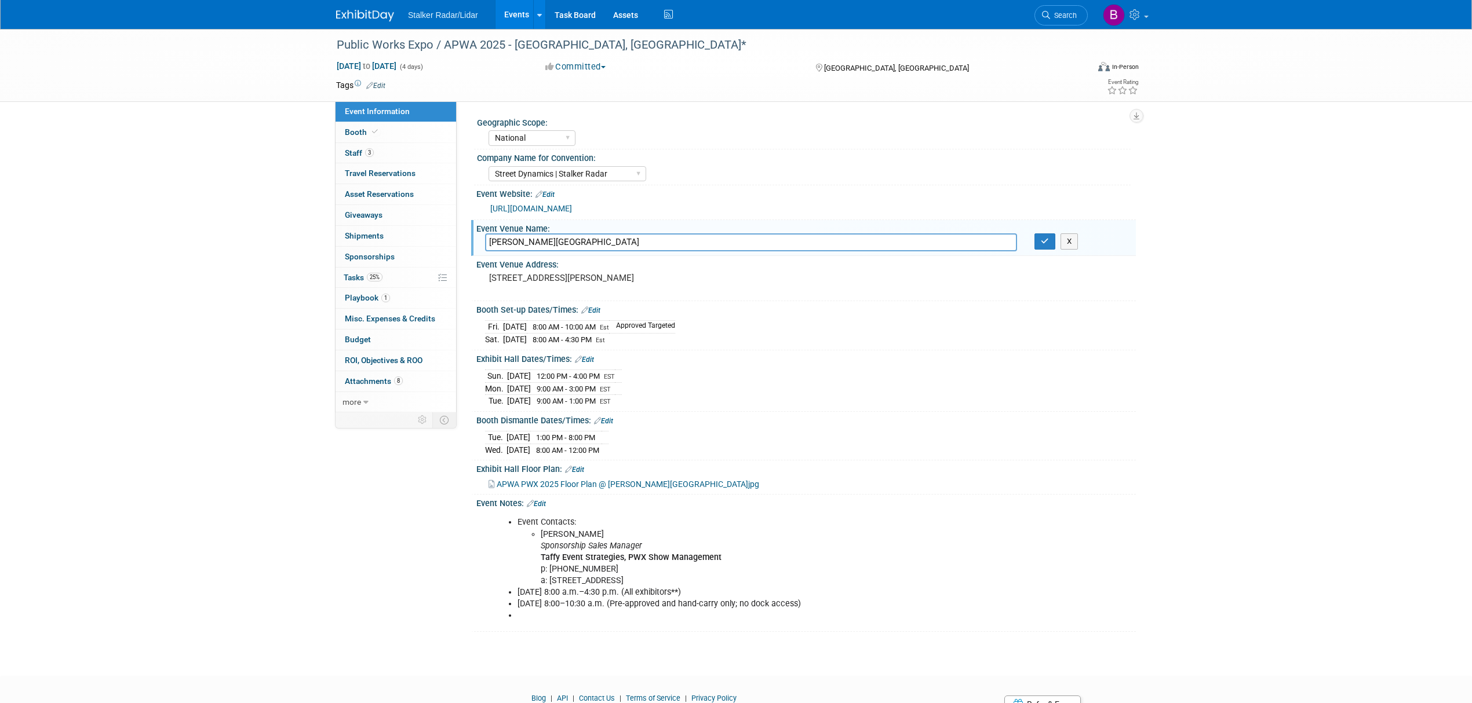
drag, startPoint x: 686, startPoint y: 248, endPoint x: 471, endPoint y: 242, distance: 215.0
click at [471, 242] on div "Event Venue Name: McCormick Place Lakeside Convention Center McCormick Place La…" at bounding box center [803, 238] width 665 height 37
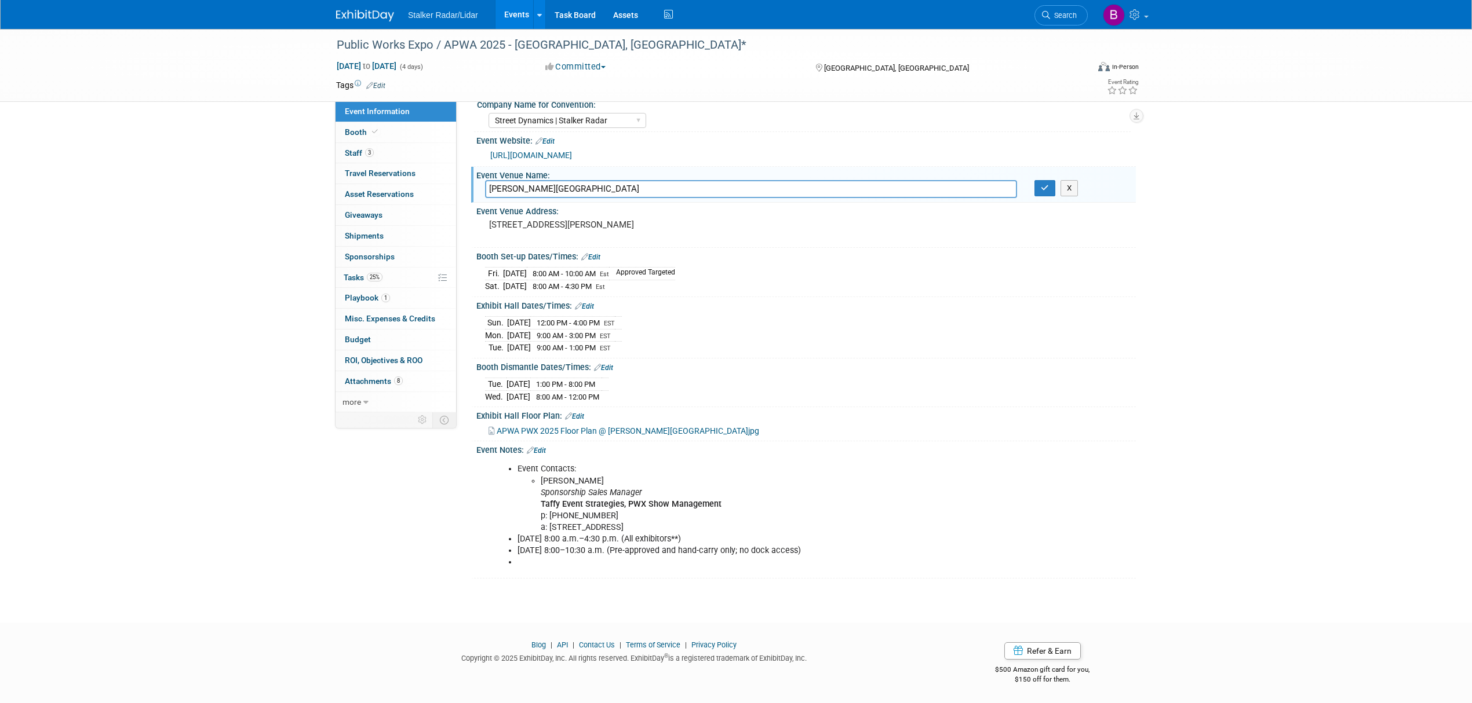
click at [1039, 179] on div "Event Venue Name:" at bounding box center [805, 174] width 659 height 14
click at [1041, 185] on icon "button" at bounding box center [1045, 188] width 8 height 8
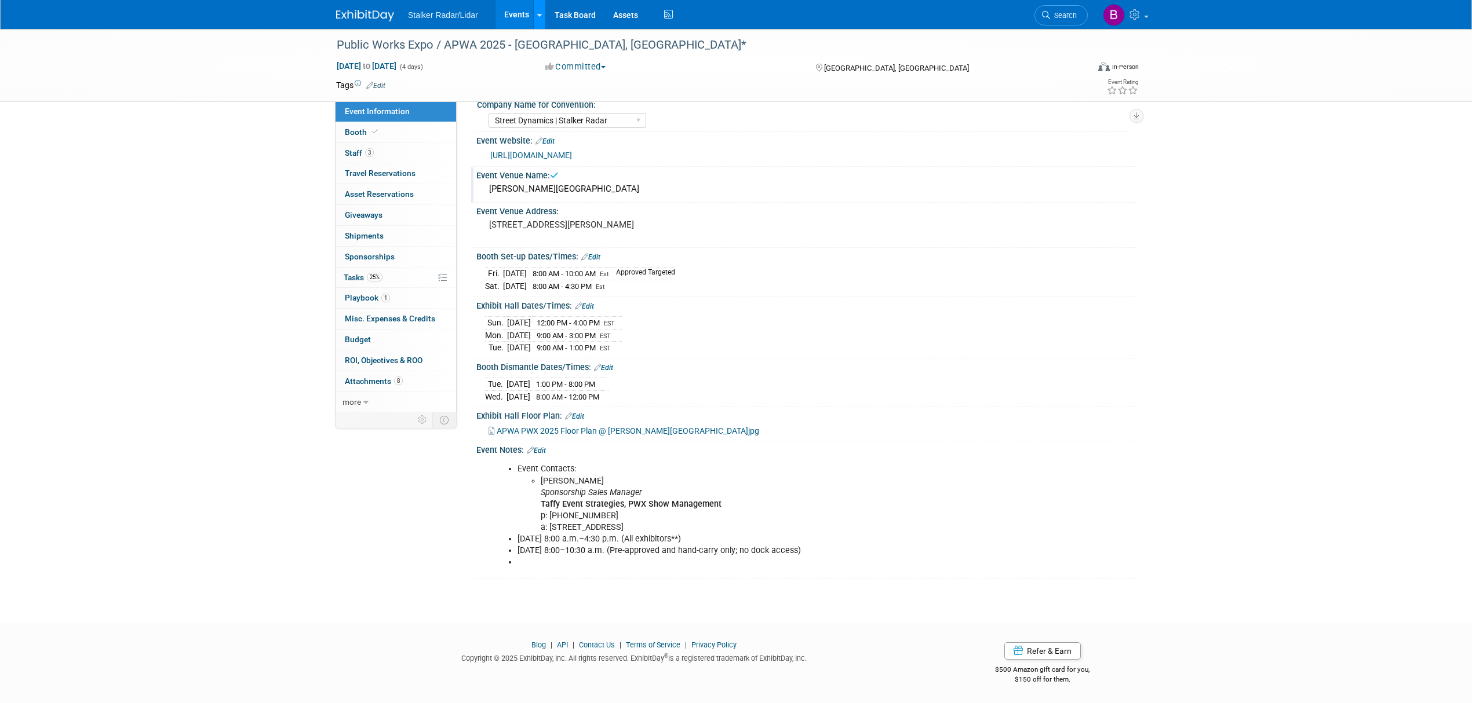
click at [535, 17] on link at bounding box center [539, 14] width 12 height 29
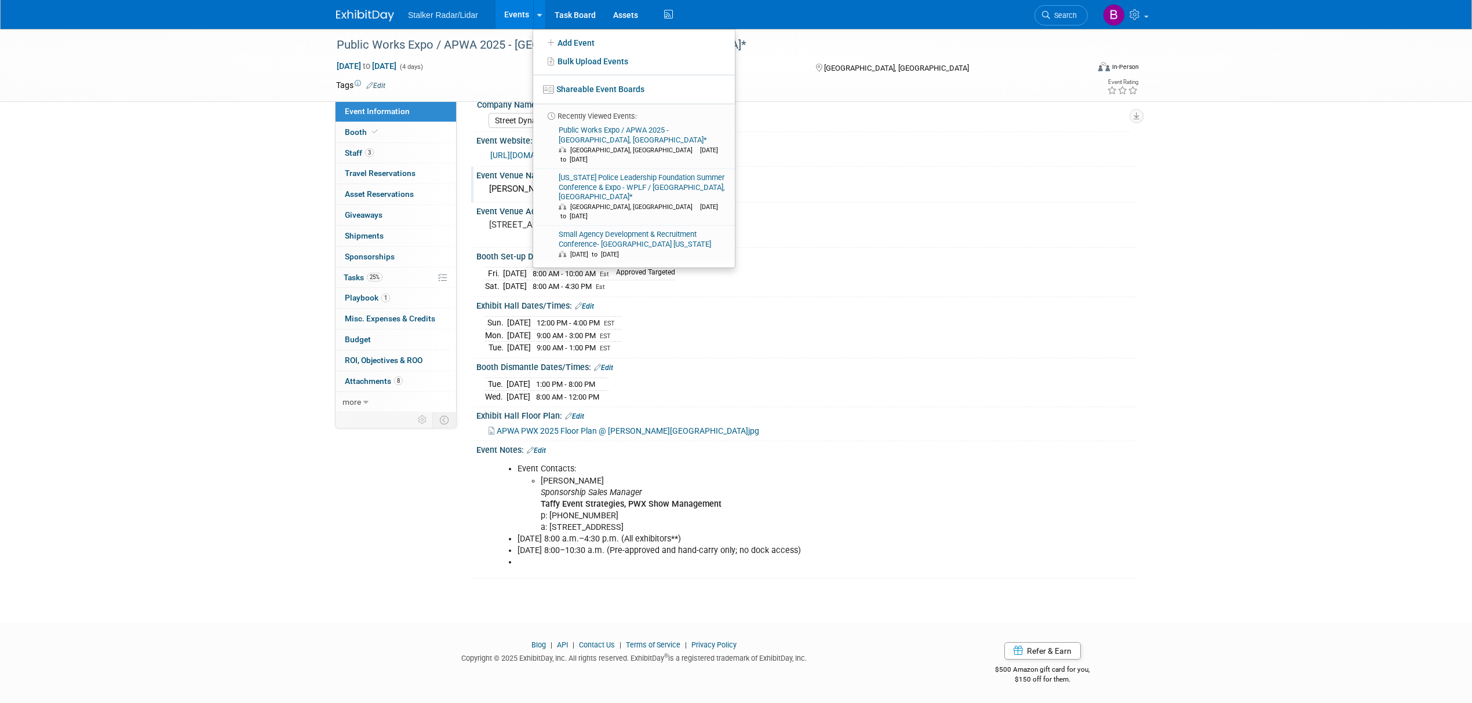
click at [1152, 353] on div "Public Works Expo / APWA 2025 - Chicago, IL* Aug 17, 2025 to Aug 20, 2025 (4 da…" at bounding box center [736, 289] width 1472 height 626
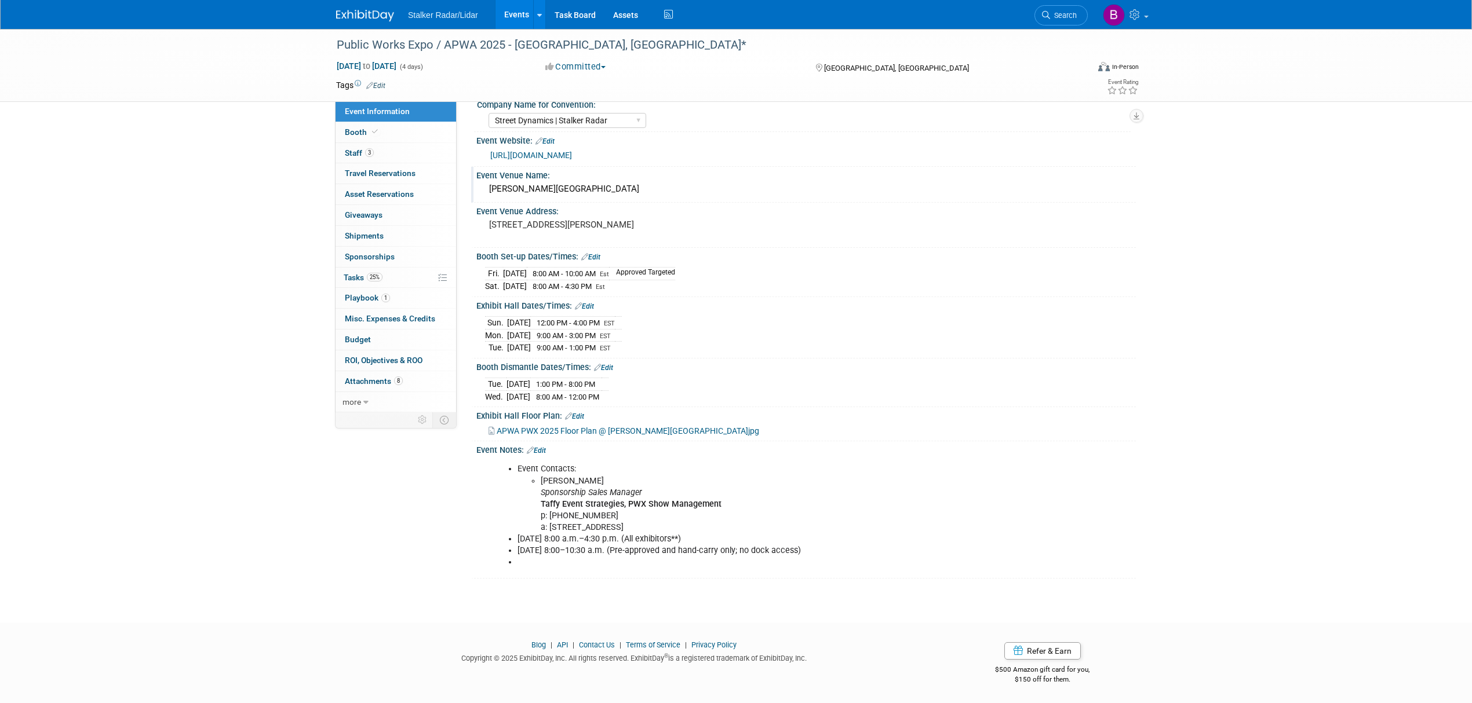
click at [543, 448] on link "Edit" at bounding box center [536, 451] width 19 height 8
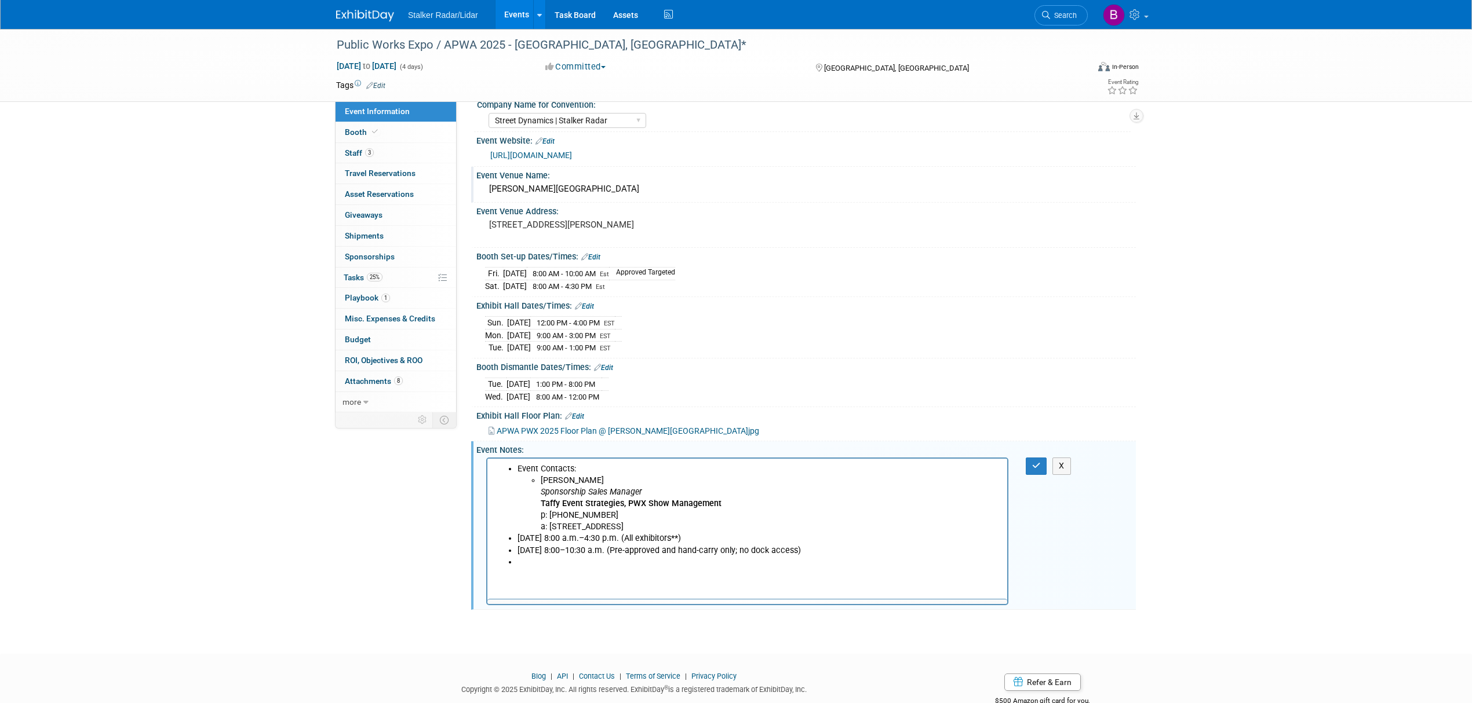
scroll to position [0, 0]
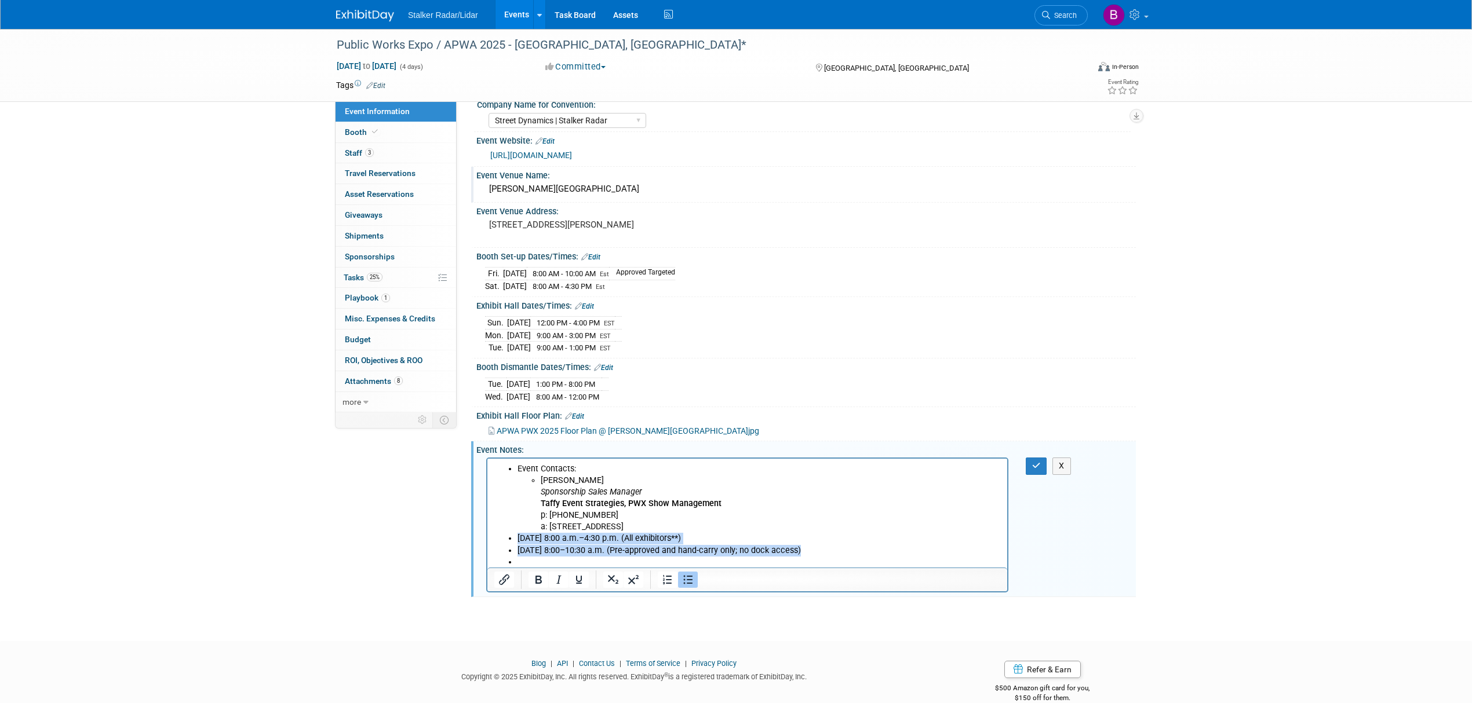
drag, startPoint x: 537, startPoint y: 561, endPoint x: 499, endPoint y: 542, distance: 41.5
click at [499, 542] on ul "Event Contacts: [PERSON_NAME] Sponsorship Sales Manager Taffy Event Strategies,…" at bounding box center [747, 516] width 506 height 105
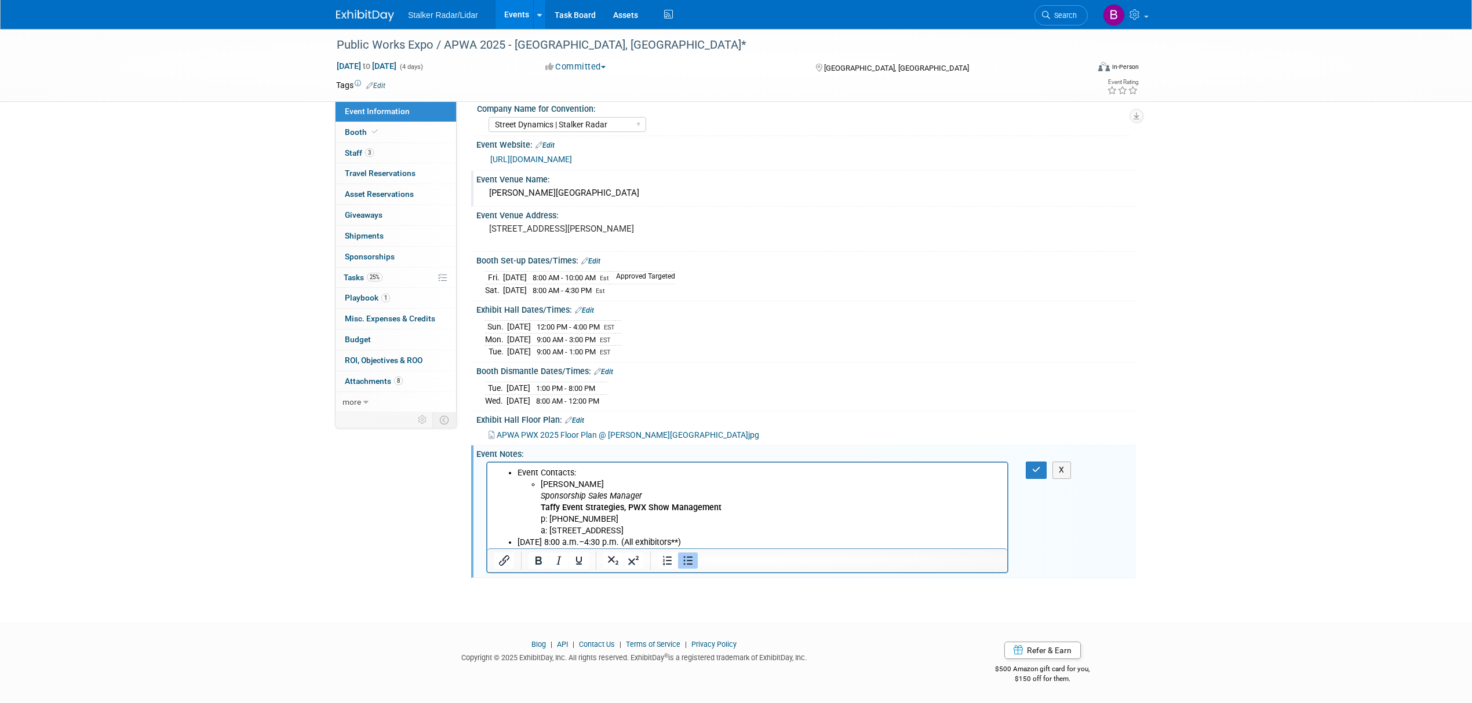
scroll to position [49, 0]
click at [508, 16] on link "Events" at bounding box center [516, 14] width 42 height 29
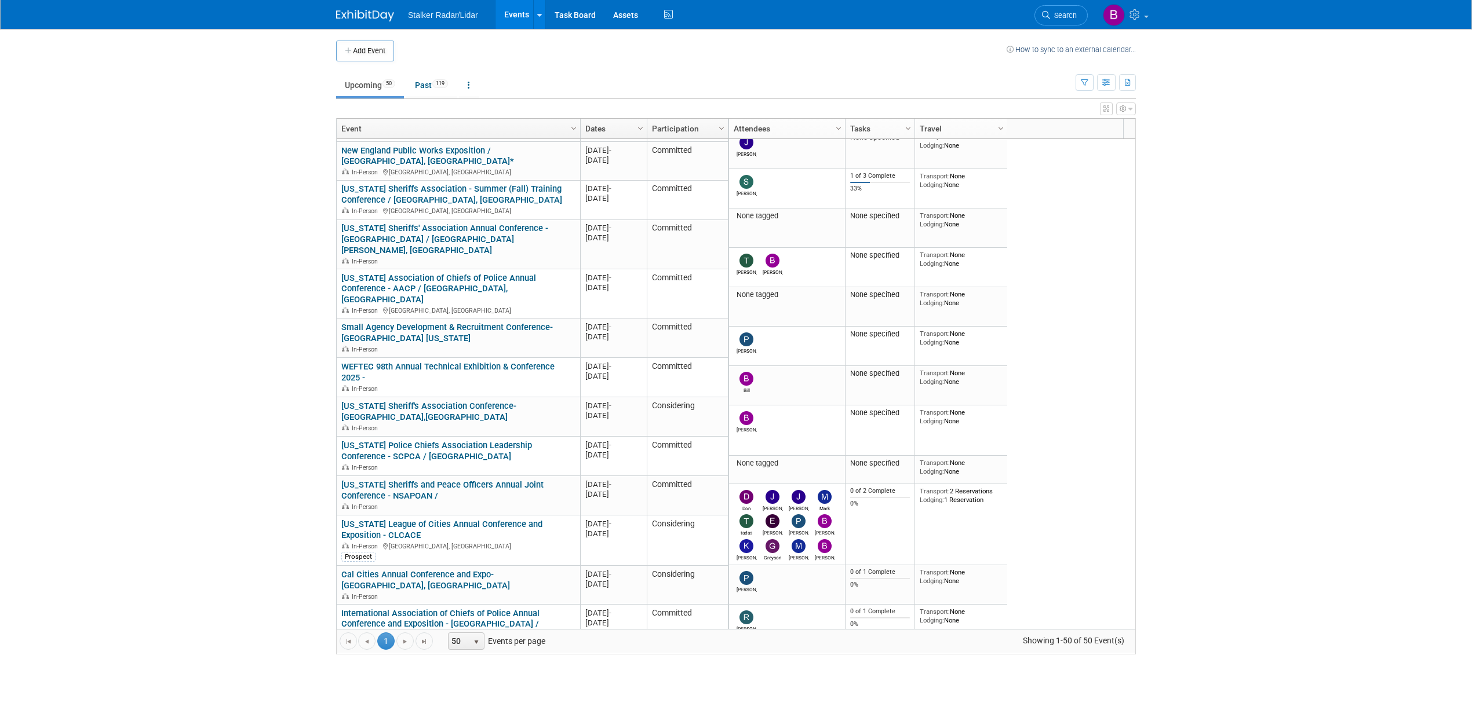
scroll to position [834, 0]
